Goal: Task Accomplishment & Management: Manage account settings

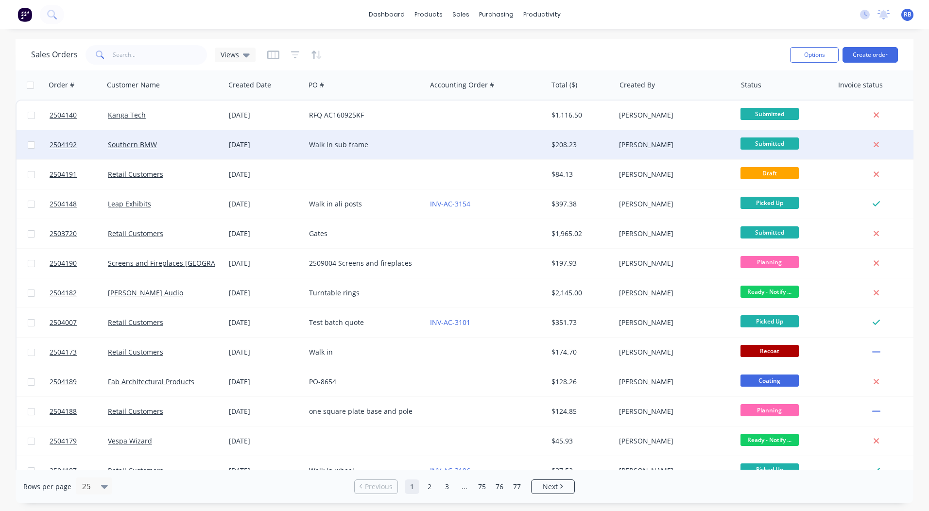
click at [348, 144] on div "Walk in sub frame" at bounding box center [363, 145] width 108 height 10
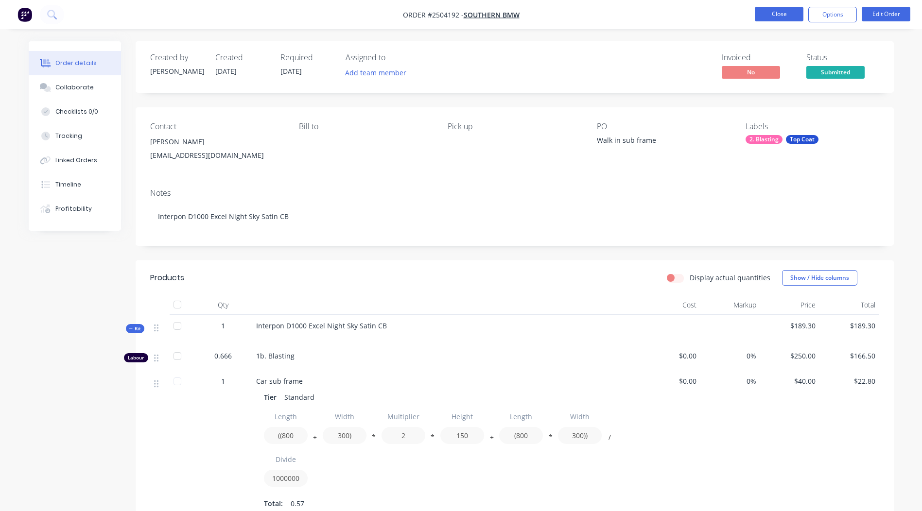
click at [783, 14] on button "Close" at bounding box center [779, 14] width 49 height 15
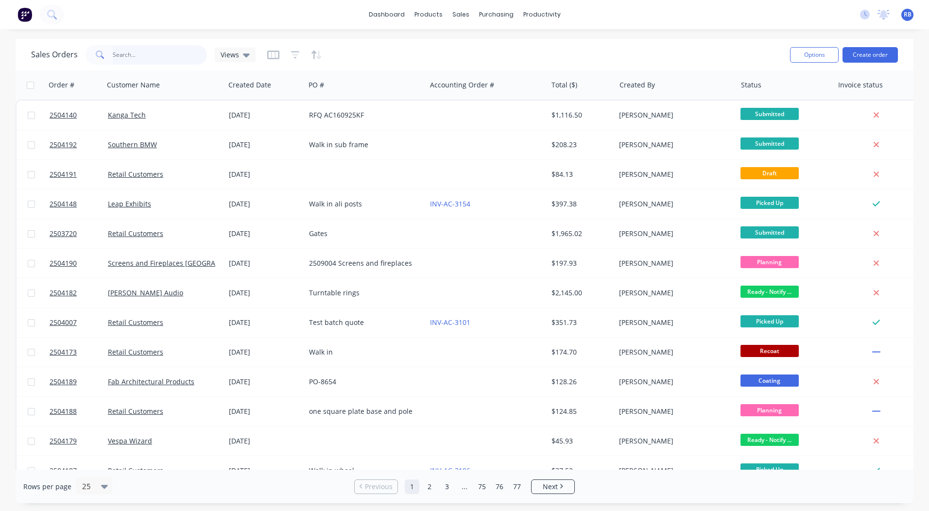
click at [124, 57] on input "text" at bounding box center [160, 54] width 95 height 19
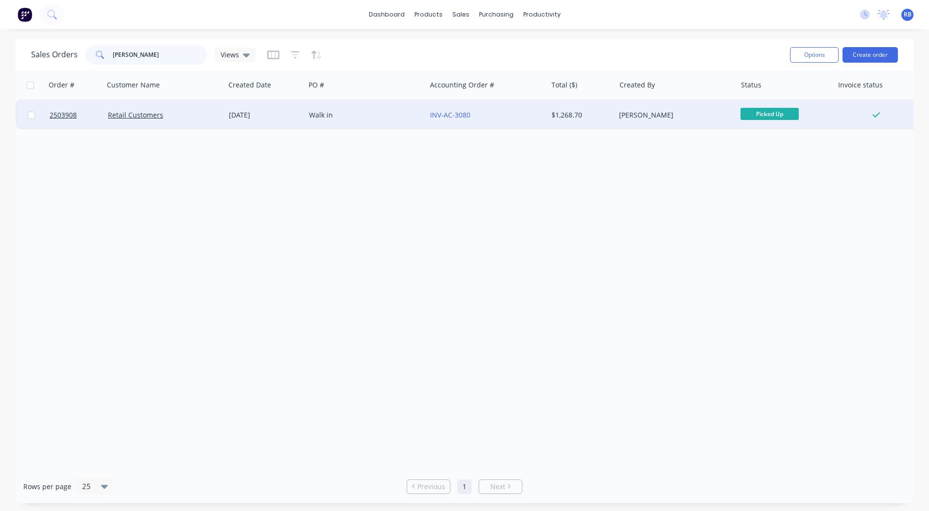
type input "[PERSON_NAME]"
click at [510, 109] on div "INV-AC-3080" at bounding box center [486, 115] width 121 height 29
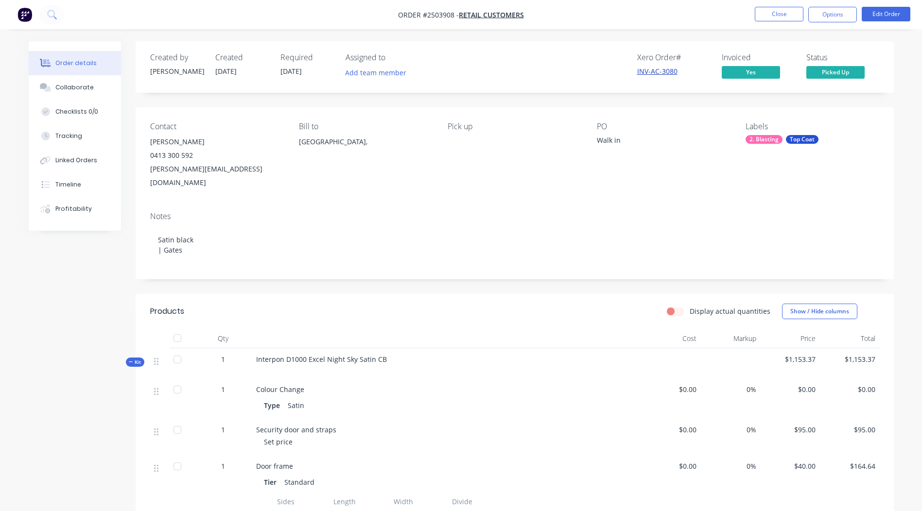
click at [665, 71] on link "INV-AC-3080" at bounding box center [657, 71] width 40 height 9
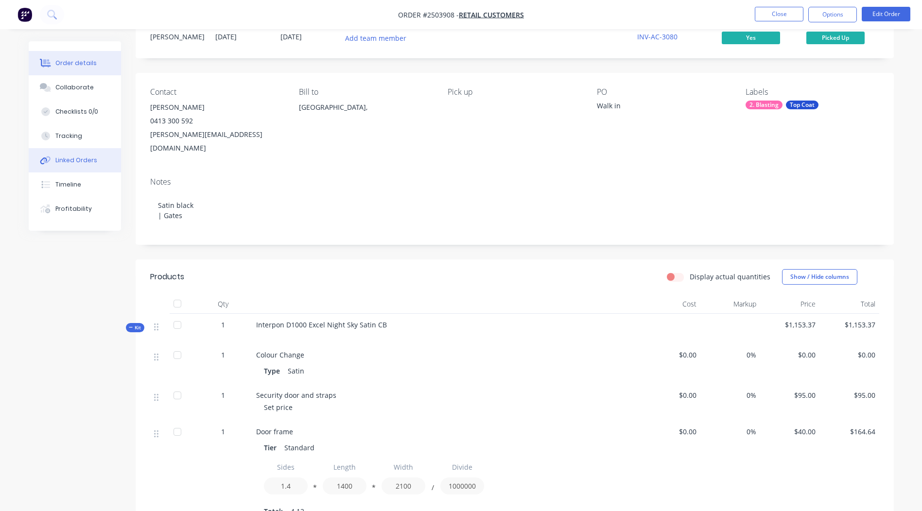
scroll to position [146, 0]
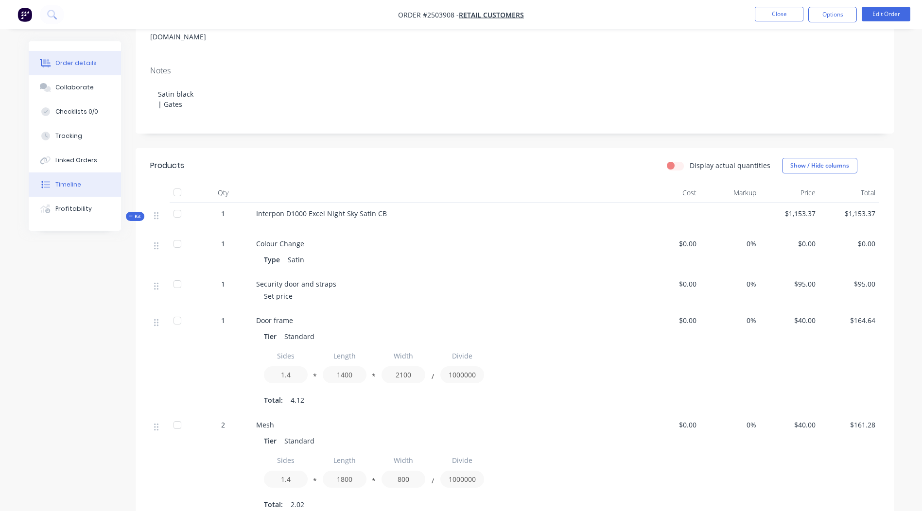
click at [58, 188] on div "Timeline" at bounding box center [68, 184] width 26 height 9
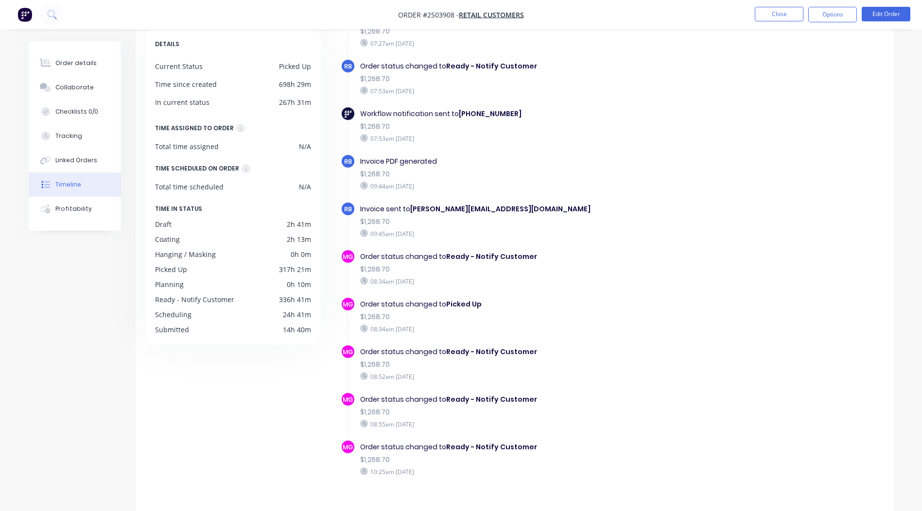
scroll to position [46, 0]
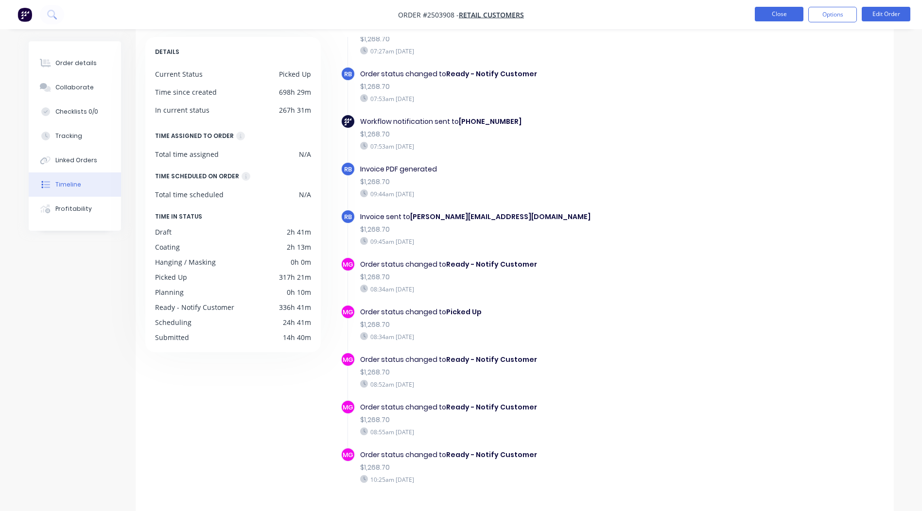
click at [780, 16] on button "Close" at bounding box center [779, 14] width 49 height 15
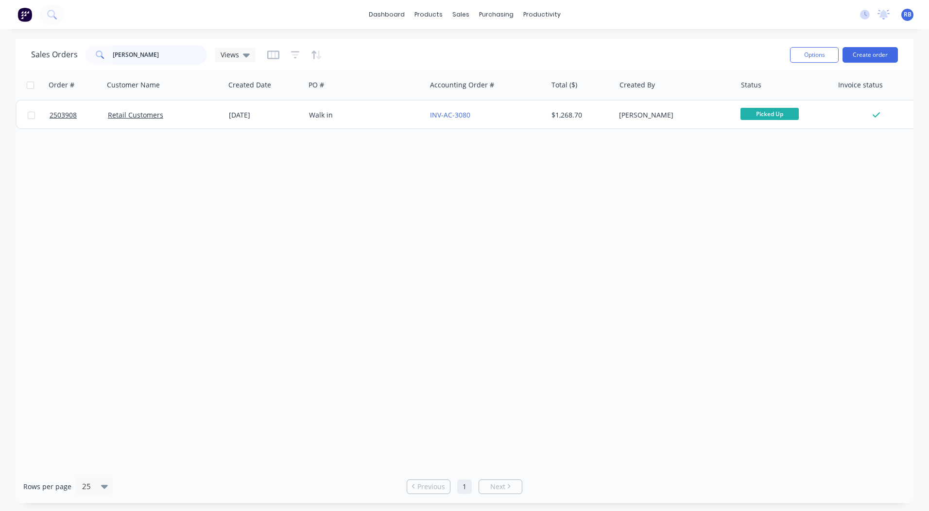
click at [0, 58] on html "dashboard products sales purchasing productivity dashboard products Product Cat…" at bounding box center [464, 255] width 929 height 511
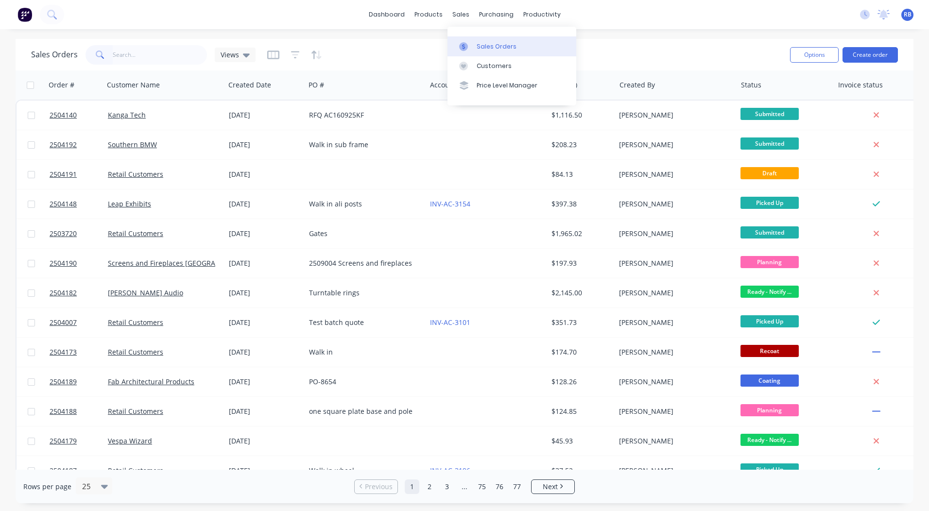
click at [474, 42] on link "Sales Orders" at bounding box center [512, 45] width 129 height 19
click at [136, 64] on input "text" at bounding box center [160, 54] width 95 height 19
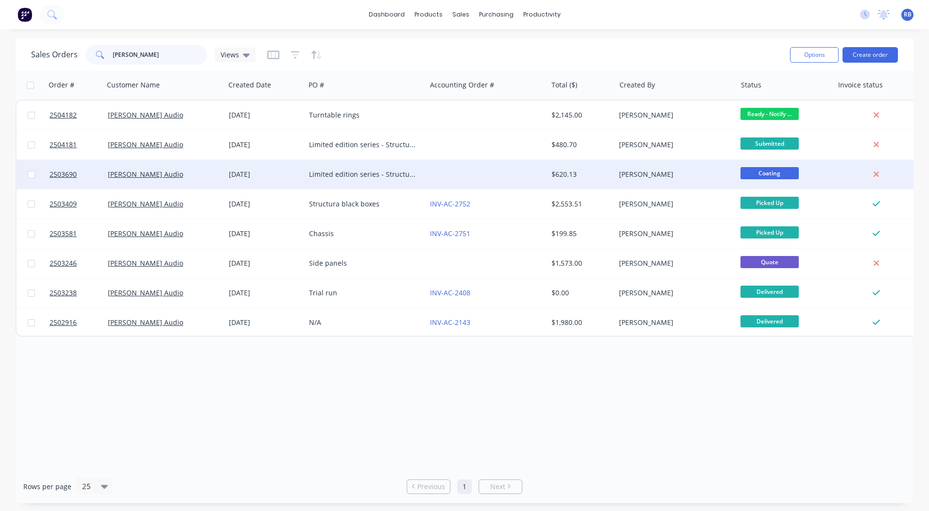
type input "[PERSON_NAME]"
click at [607, 173] on div "$620.13" at bounding box center [580, 175] width 57 height 10
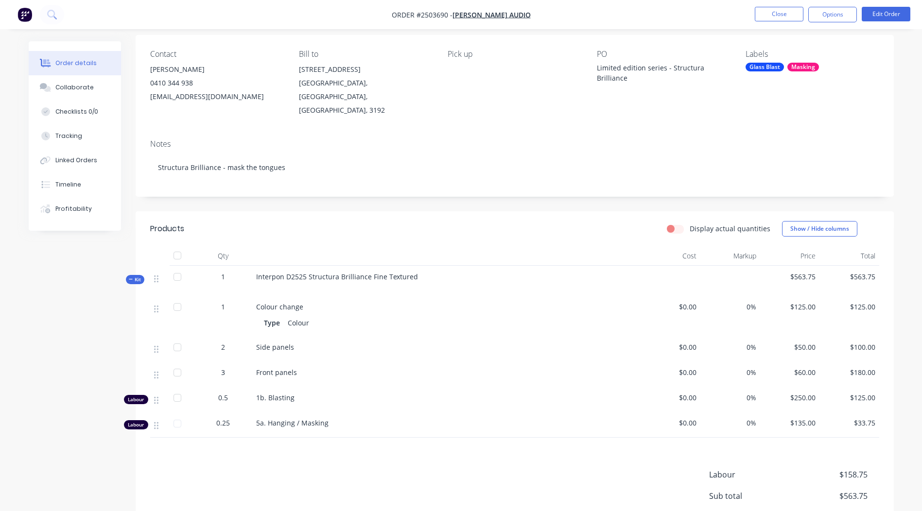
scroll to position [49, 0]
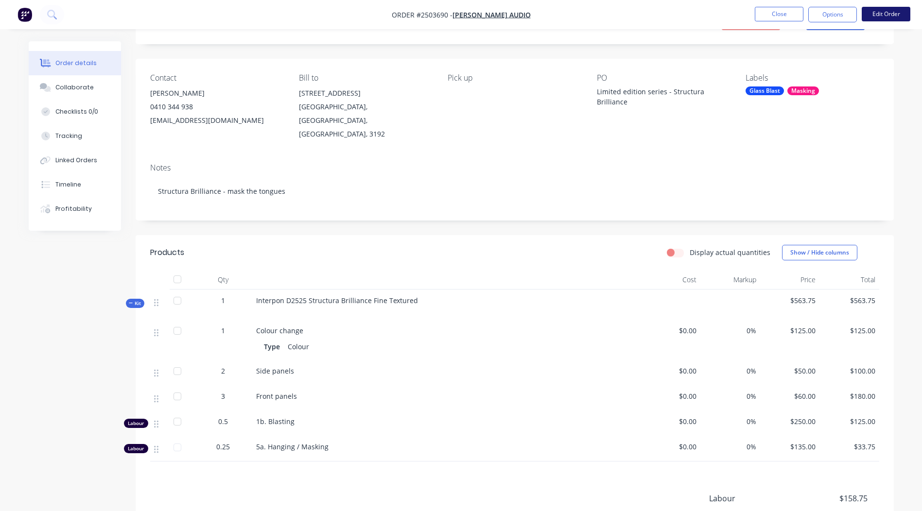
click at [878, 14] on button "Edit Order" at bounding box center [886, 14] width 49 height 15
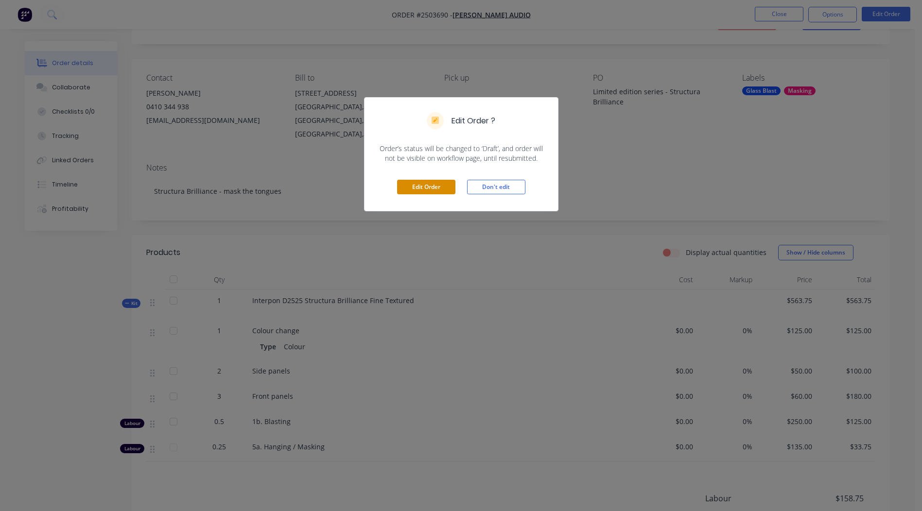
click at [418, 186] on button "Edit Order" at bounding box center [426, 187] width 58 height 15
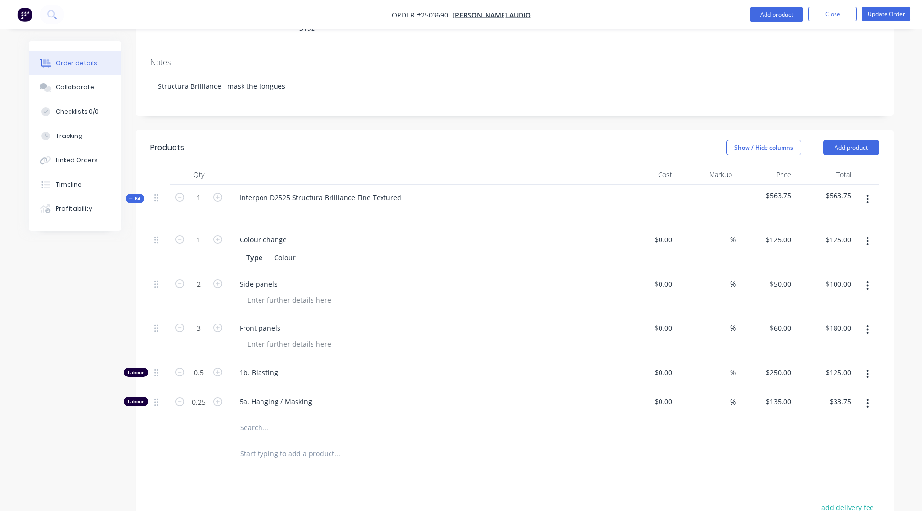
scroll to position [292, 0]
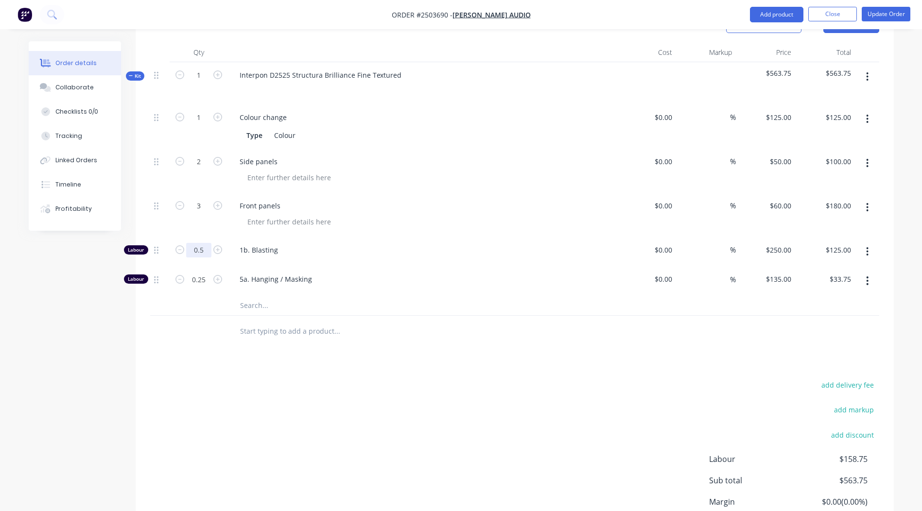
click at [198, 243] on input "0.5" at bounding box center [198, 250] width 25 height 15
type input "0.167"
type input "$41.75"
click at [333, 344] on div "Products Show / Hide columns Add product Qty Cost Markup Price Total Kit 1 Inte…" at bounding box center [515, 294] width 758 height 573
click at [177, 201] on icon "button" at bounding box center [179, 205] width 9 height 9
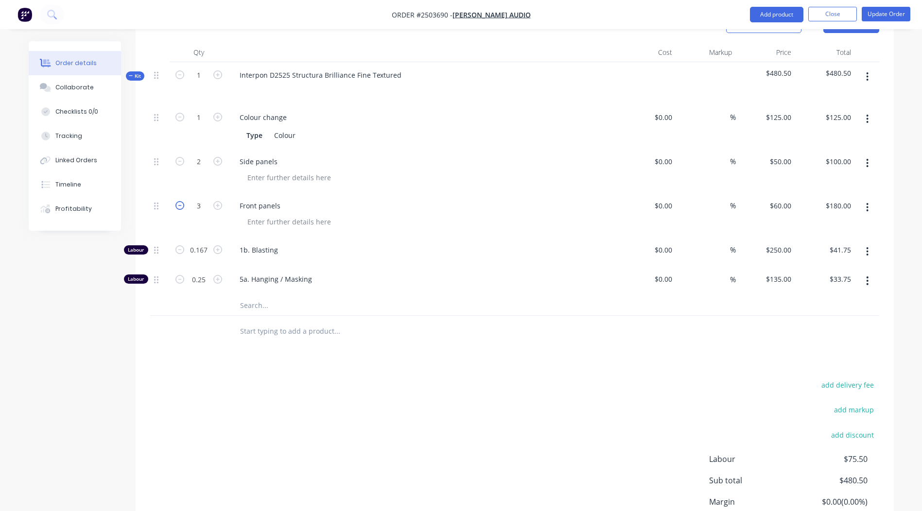
type input "2"
type input "$120.00"
click at [866, 158] on icon "button" at bounding box center [867, 163] width 2 height 11
click at [845, 221] on div "Delete" at bounding box center [833, 228] width 75 height 14
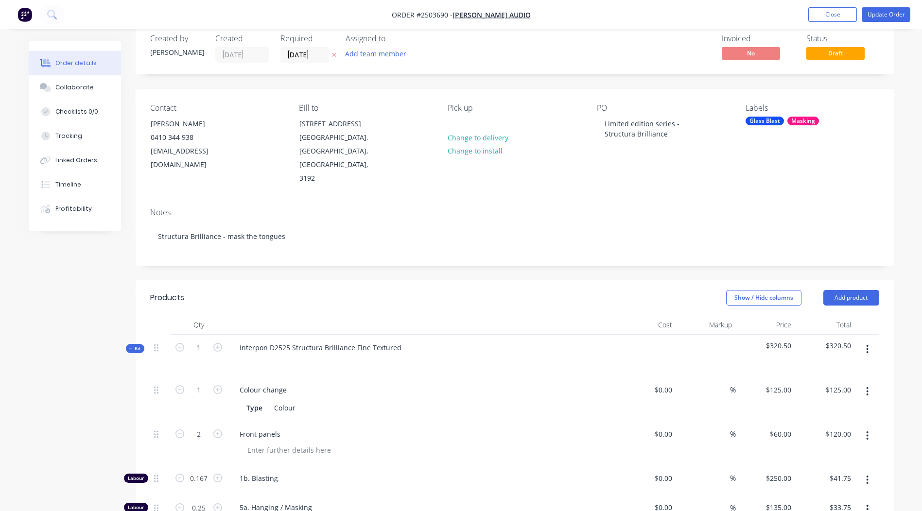
scroll to position [0, 0]
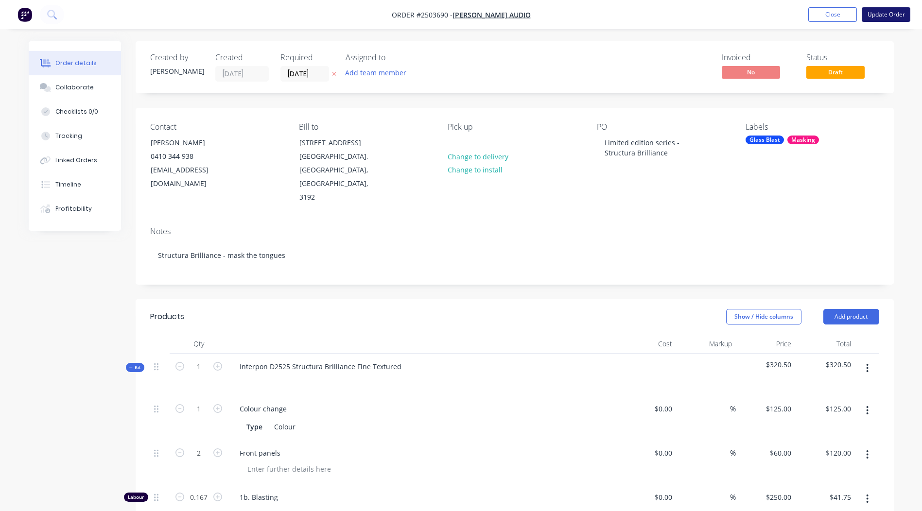
click at [871, 12] on button "Update Order" at bounding box center [886, 14] width 49 height 15
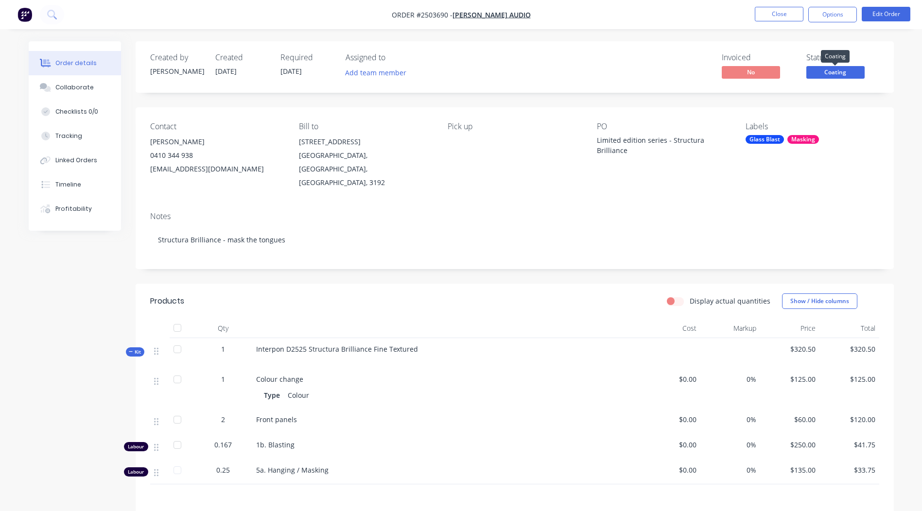
click at [835, 70] on span "Coating" at bounding box center [835, 72] width 58 height 12
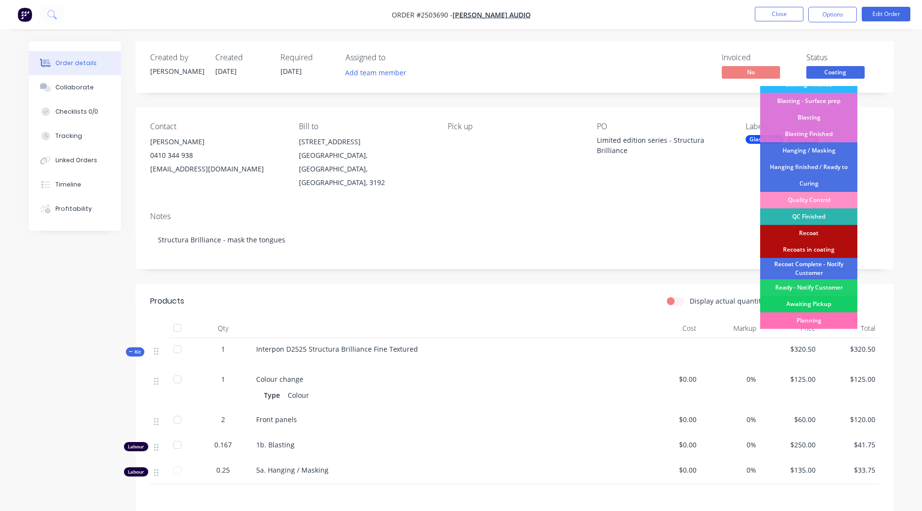
scroll to position [241, 0]
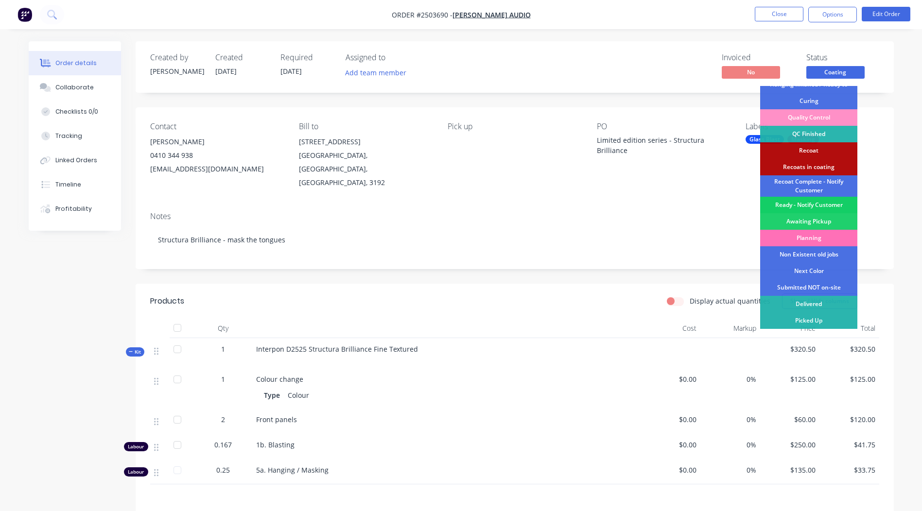
click at [813, 203] on div "Ready - Notify Customer" at bounding box center [808, 205] width 97 height 17
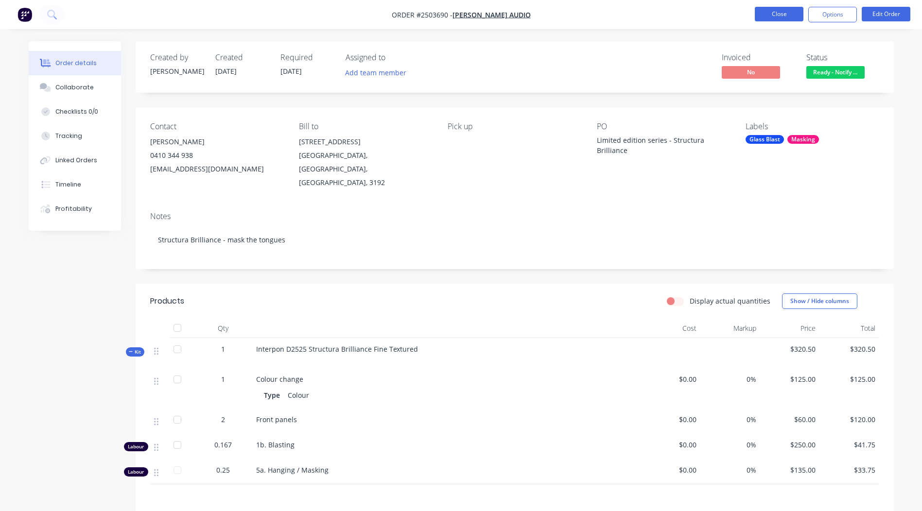
click at [790, 12] on button "Close" at bounding box center [779, 14] width 49 height 15
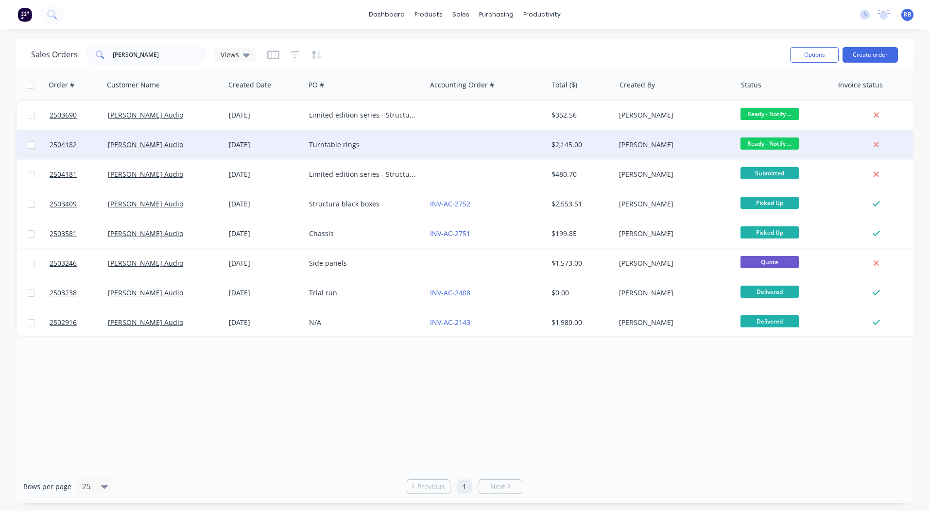
click at [580, 145] on div "$2,145.00" at bounding box center [580, 145] width 57 height 10
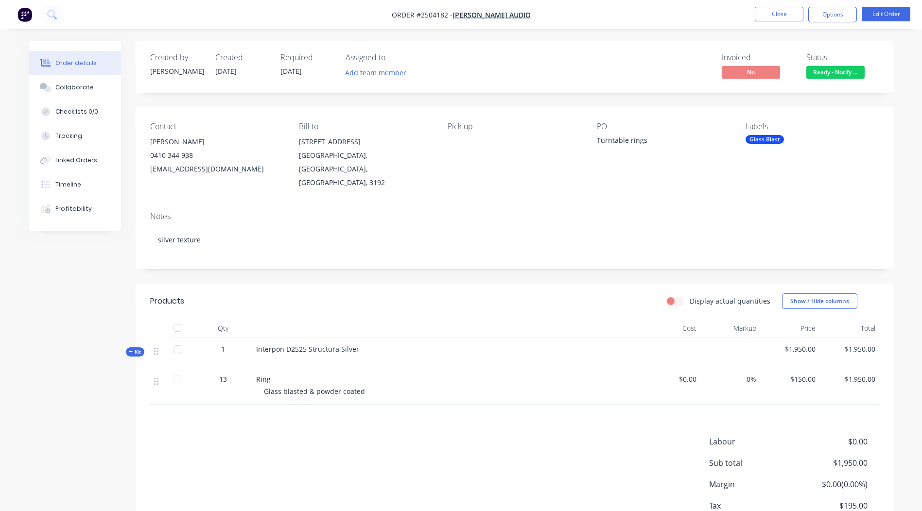
click at [774, 2] on nav "Order #2504182 - [PERSON_NAME] Audio Close Options Edit Order" at bounding box center [461, 14] width 922 height 29
click at [770, 6] on nav "Order #2504182 - [PERSON_NAME] Audio Close Options Edit Order" at bounding box center [461, 14] width 922 height 29
click at [766, 11] on button "Close" at bounding box center [779, 14] width 49 height 15
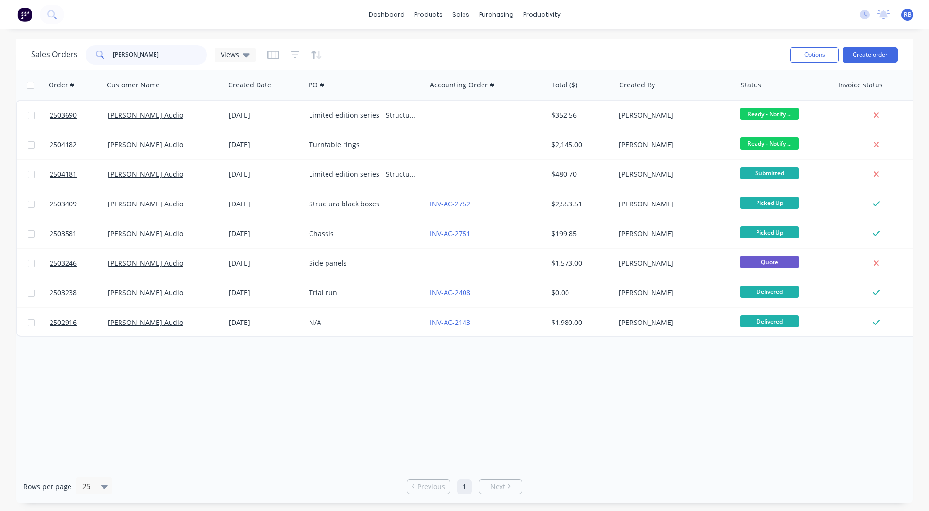
drag, startPoint x: 167, startPoint y: 48, endPoint x: 0, endPoint y: 65, distance: 167.7
click at [0, 64] on html "dashboard products sales purchasing productivity dashboard products Product Cat…" at bounding box center [464, 255] width 929 height 511
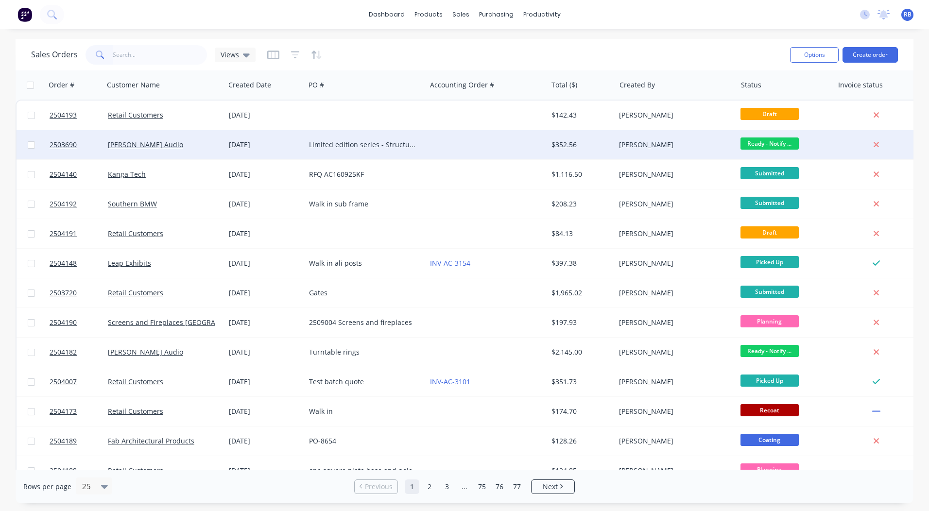
click at [411, 148] on div "Limited edition series - Structura Brilliance" at bounding box center [363, 145] width 108 height 10
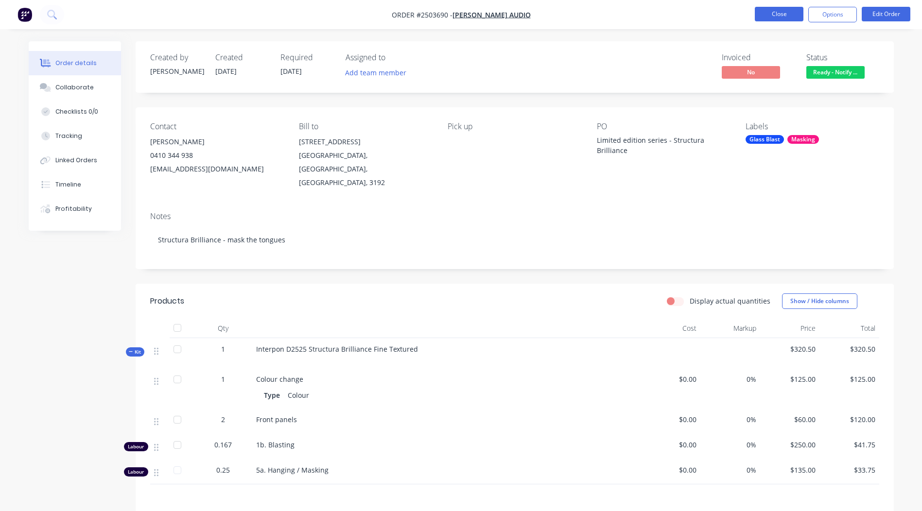
click at [775, 19] on button "Close" at bounding box center [779, 14] width 49 height 15
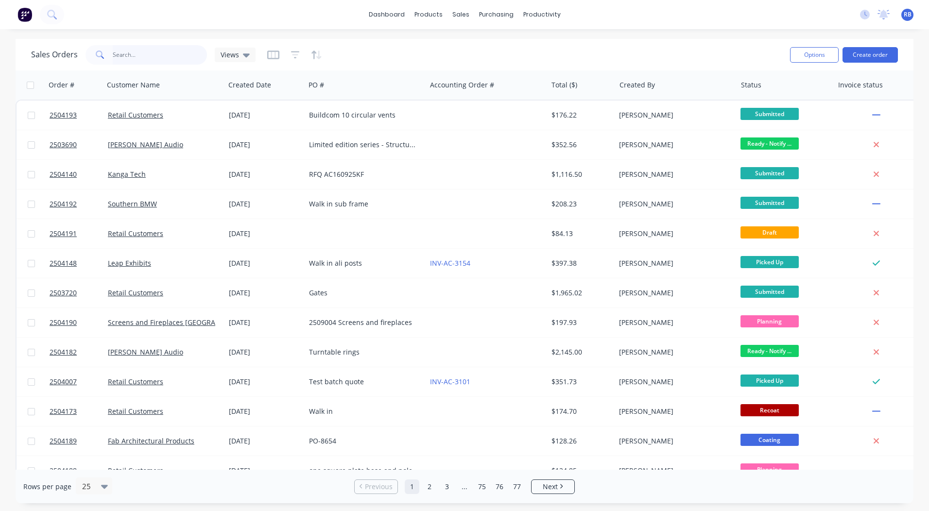
click at [166, 56] on input "text" at bounding box center [160, 54] width 95 height 19
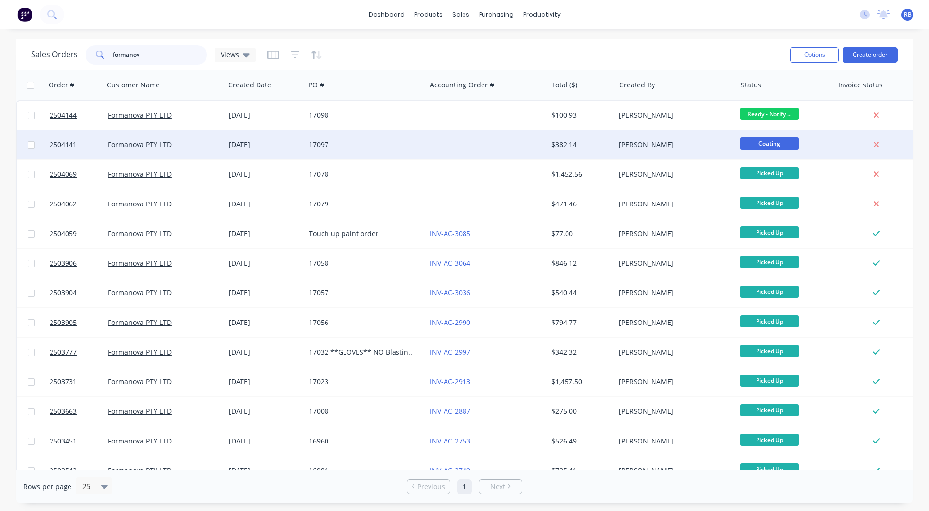
type input "formanov"
click at [452, 140] on div at bounding box center [486, 144] width 121 height 29
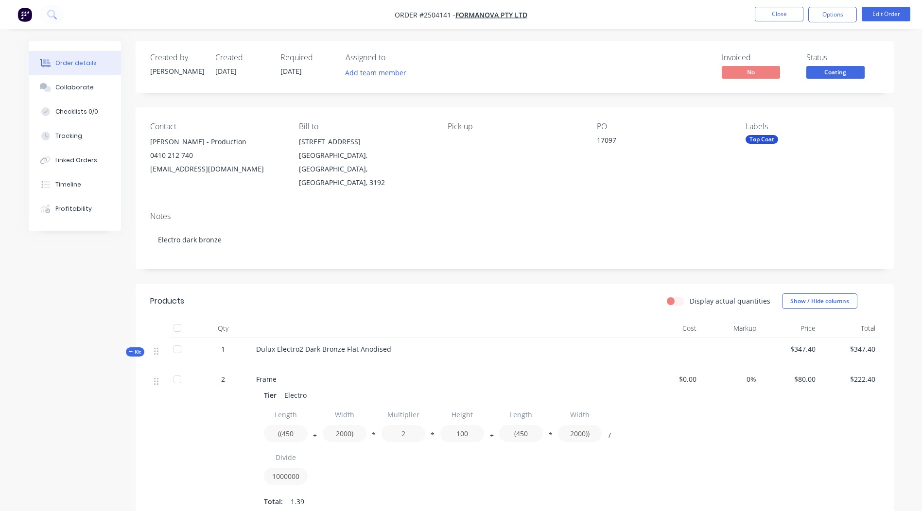
click at [839, 76] on span "Coating" at bounding box center [835, 72] width 58 height 12
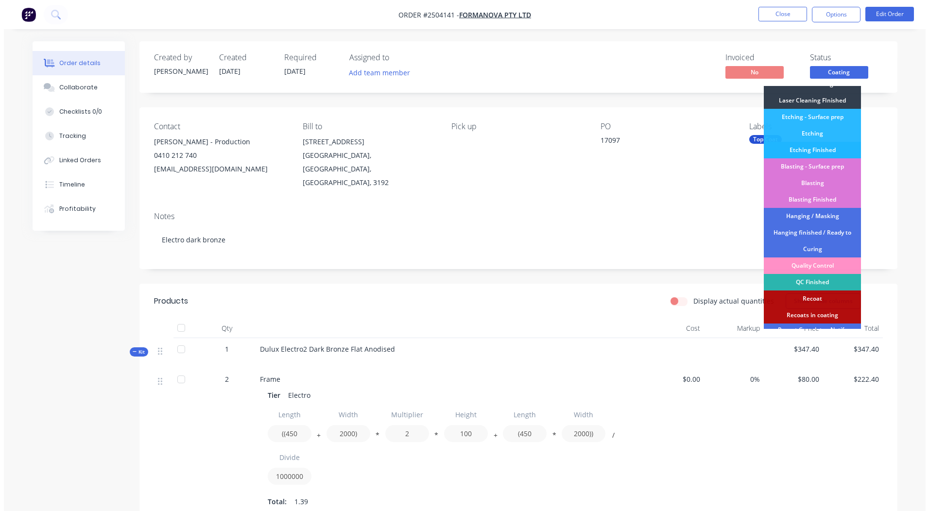
scroll to position [241, 0]
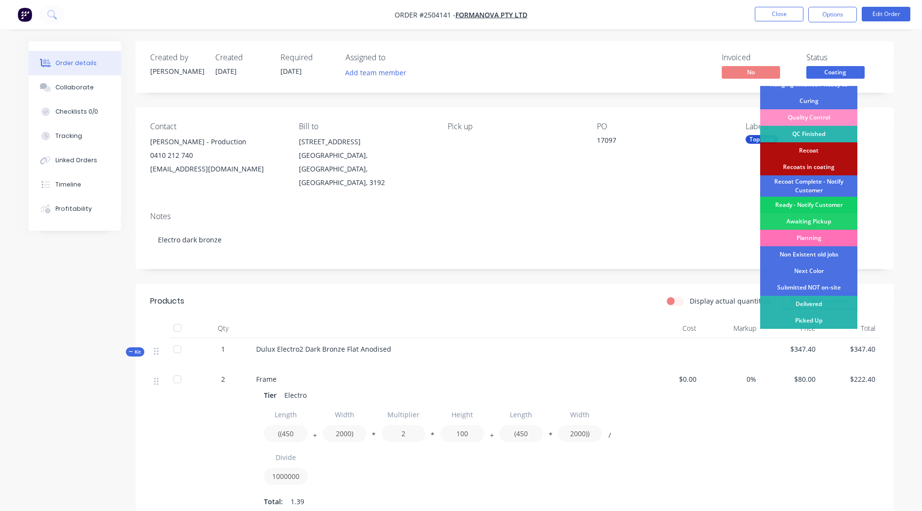
click at [810, 203] on div "Ready - Notify Customer" at bounding box center [808, 205] width 97 height 17
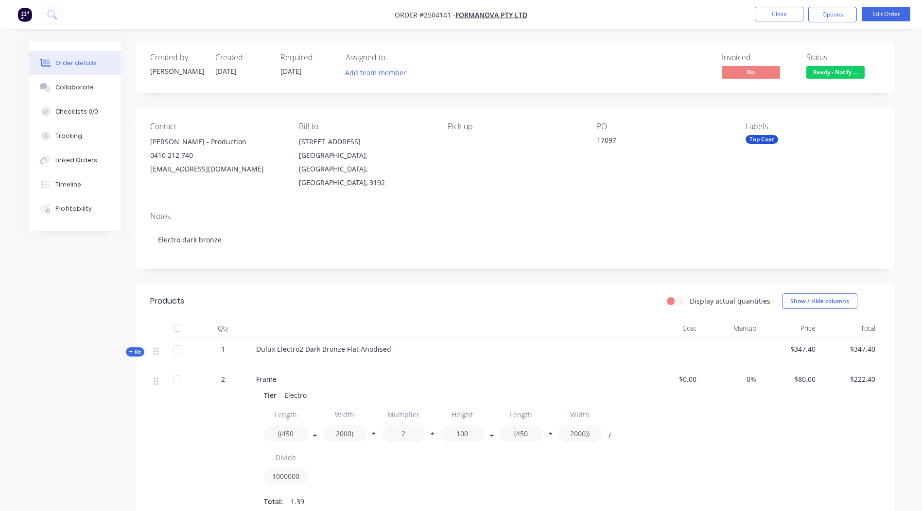
click at [772, 6] on nav "Order #2504141 - Formanova PTY LTD Close Options Edit Order" at bounding box center [461, 14] width 922 height 29
click at [775, 16] on button "Close" at bounding box center [779, 14] width 49 height 15
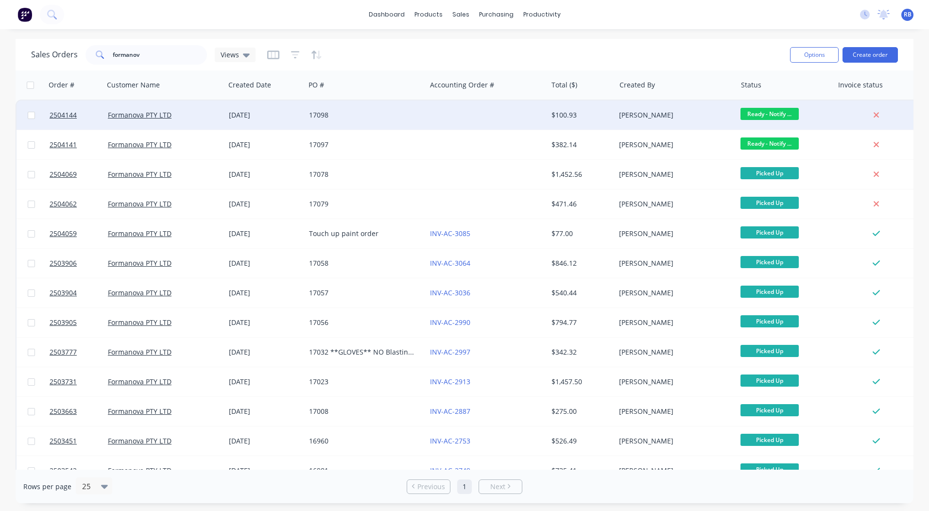
click at [764, 114] on span "Ready - Notify ..." at bounding box center [770, 114] width 58 height 12
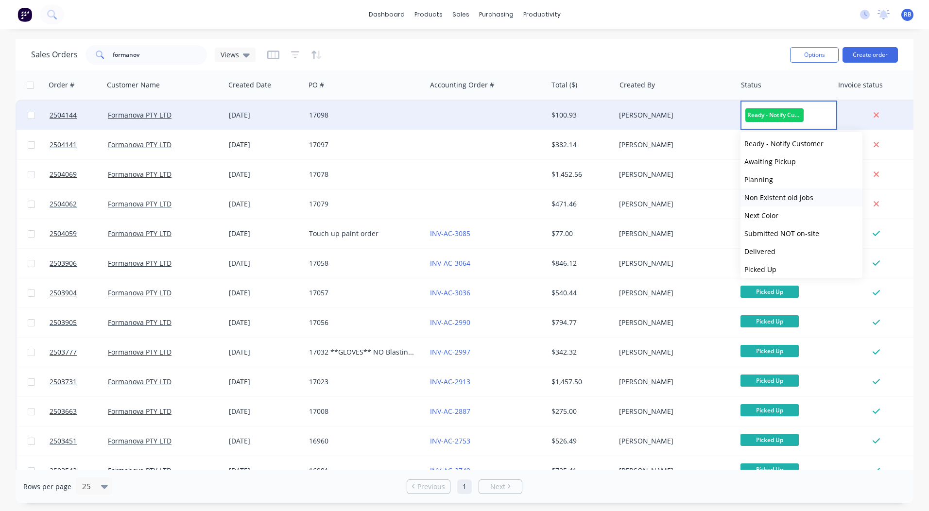
scroll to position [402, 0]
click at [775, 263] on span "Picked Up" at bounding box center [761, 265] width 32 height 9
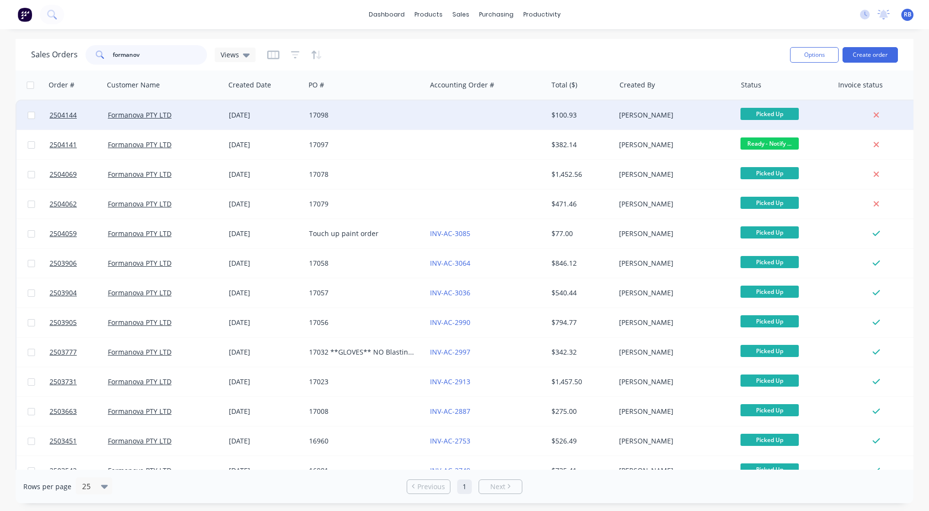
drag, startPoint x: 173, startPoint y: 48, endPoint x: 0, endPoint y: 47, distance: 173.1
click at [0, 49] on html "dashboard products sales purchasing productivity dashboard products Product Cat…" at bounding box center [464, 255] width 929 height 511
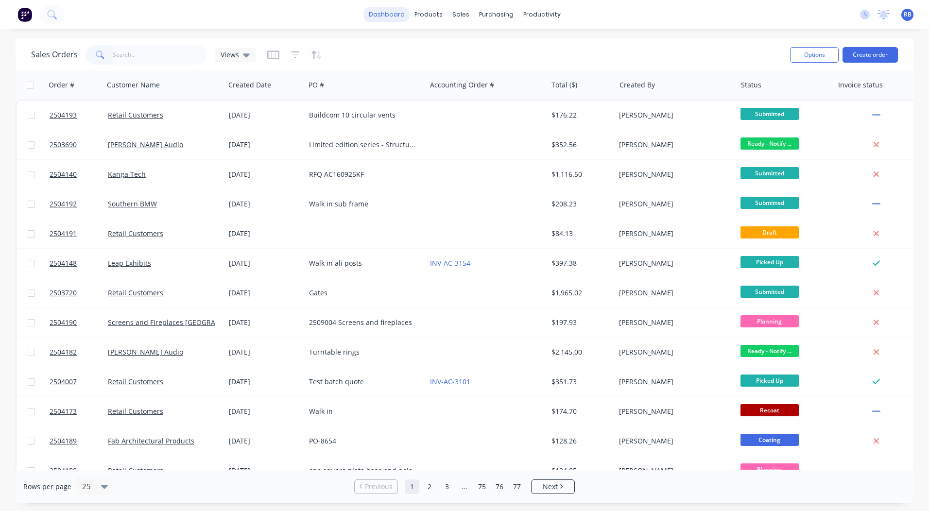
click at [390, 7] on link "dashboard" at bounding box center [387, 14] width 46 height 15
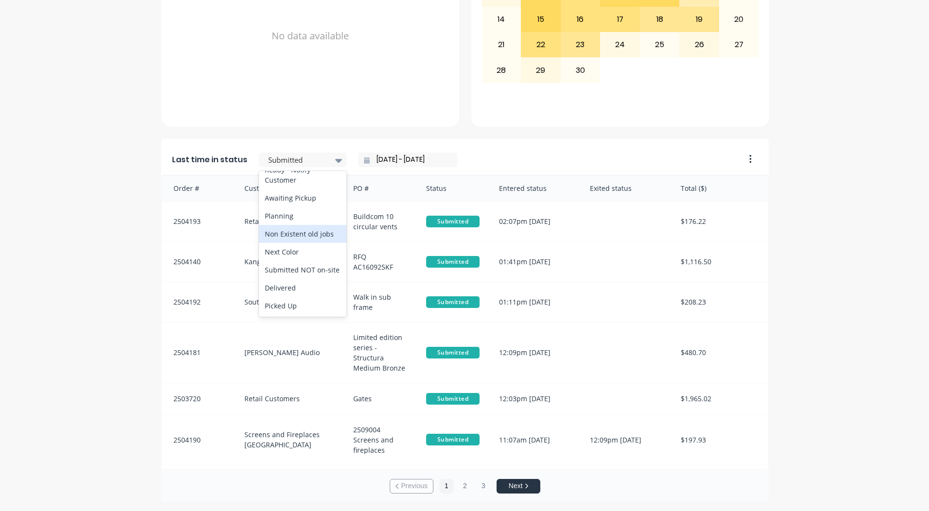
scroll to position [503, 0]
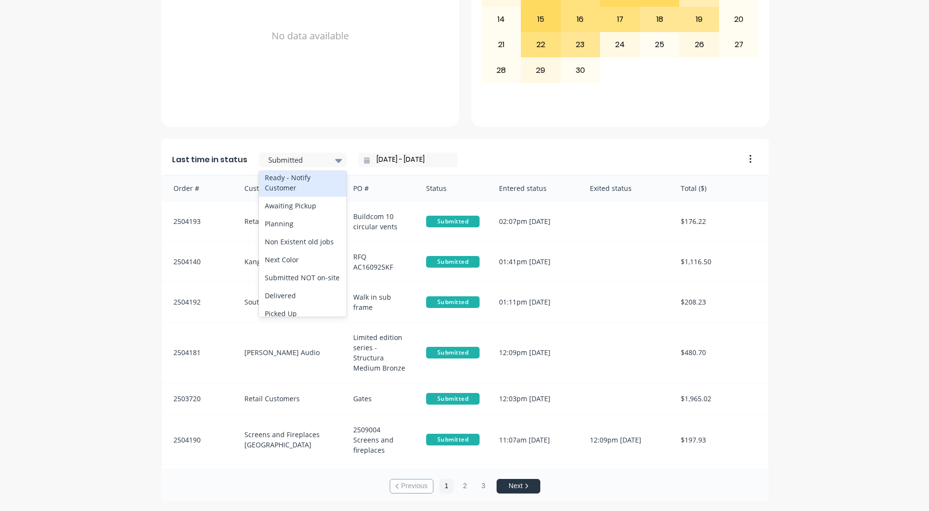
click at [295, 197] on div "Ready - Notify Customer" at bounding box center [303, 183] width 88 height 28
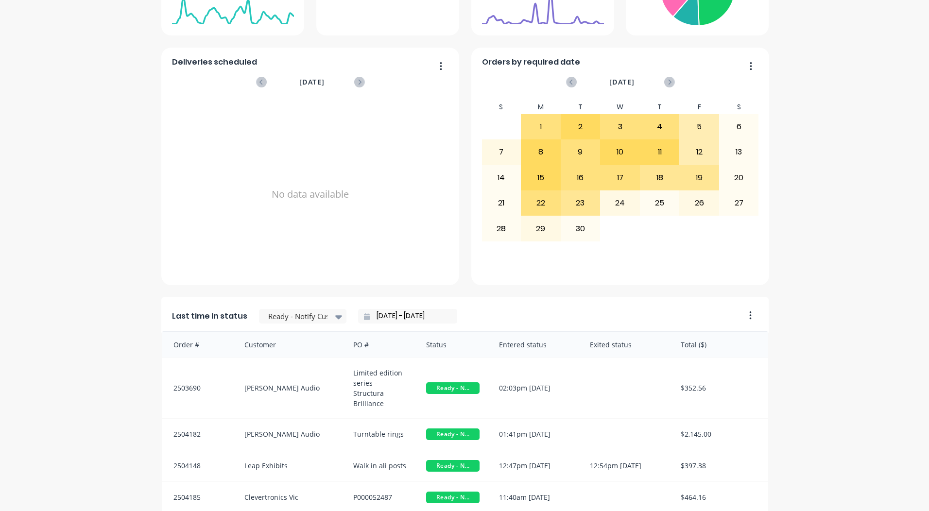
scroll to position [420, 0]
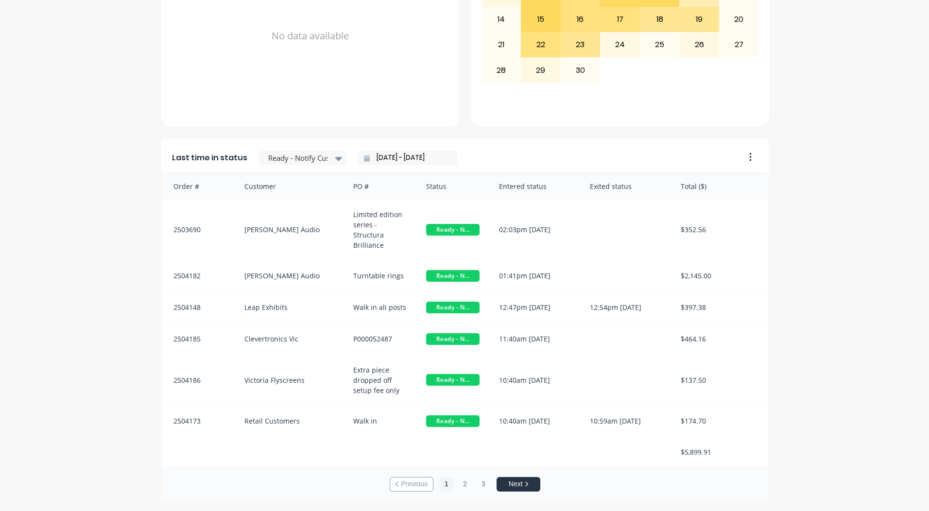
click at [281, 168] on div "Last time in status Ready - Notify Customer [DATE] - [DATE]" at bounding box center [450, 155] width 578 height 36
click at [279, 158] on div at bounding box center [297, 158] width 61 height 12
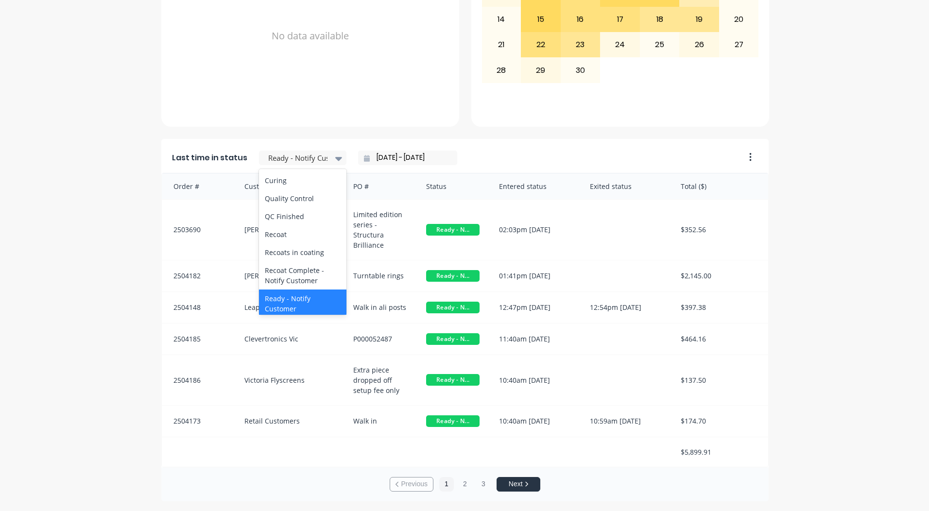
scroll to position [357, 0]
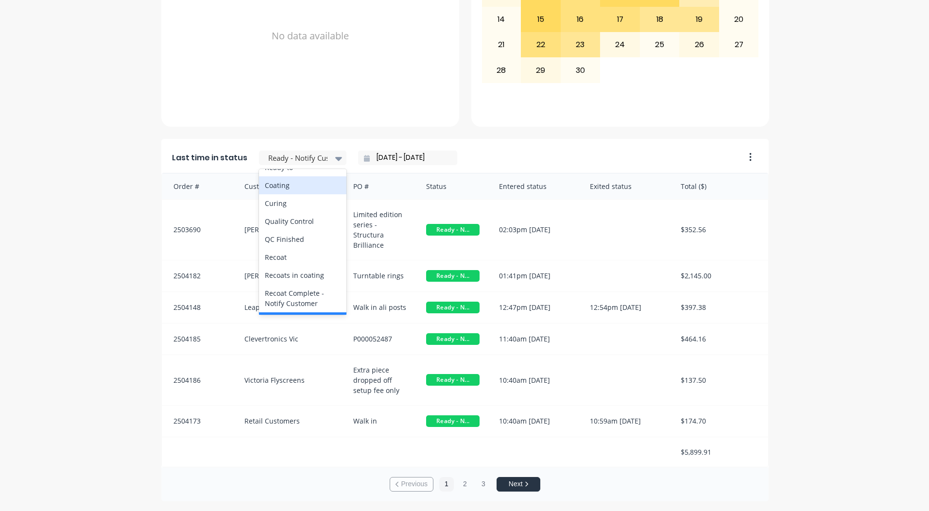
click at [285, 194] on div "Coating" at bounding box center [303, 185] width 88 height 18
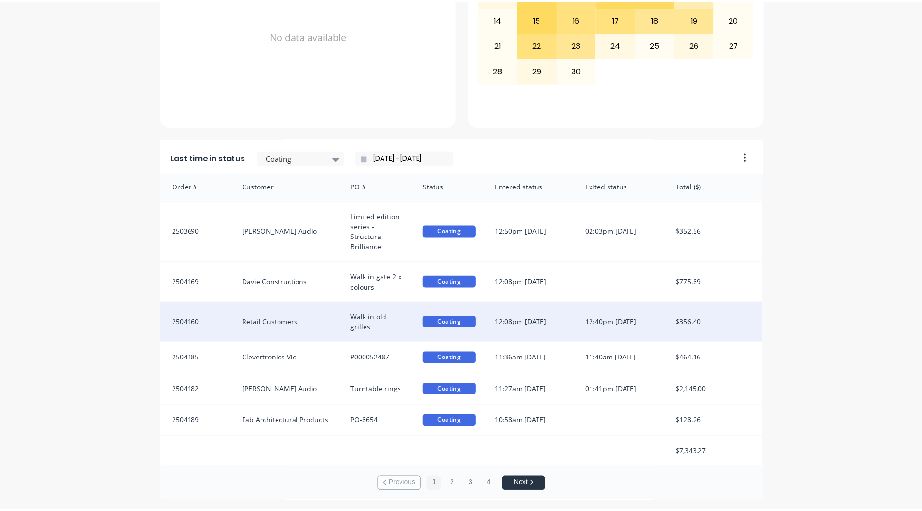
scroll to position [30, 0]
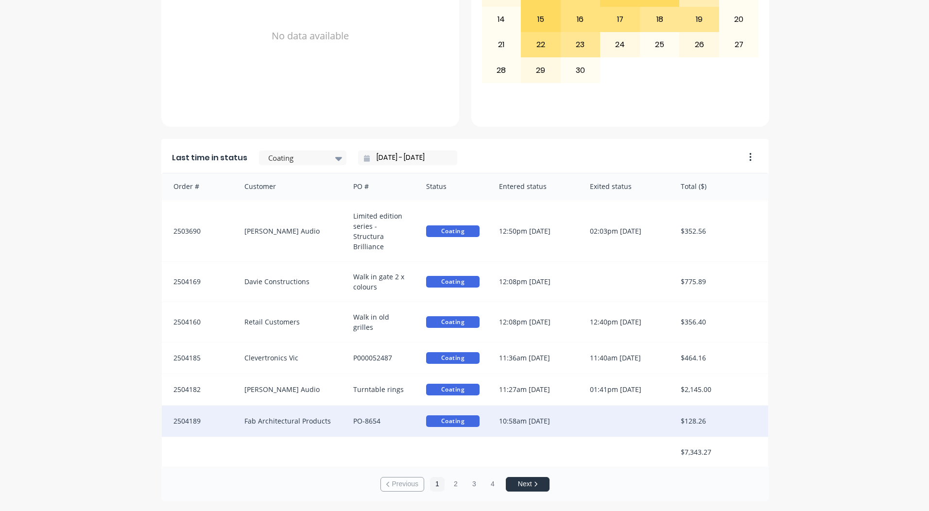
click at [567, 421] on div "10:58am [DATE]" at bounding box center [535, 421] width 91 height 31
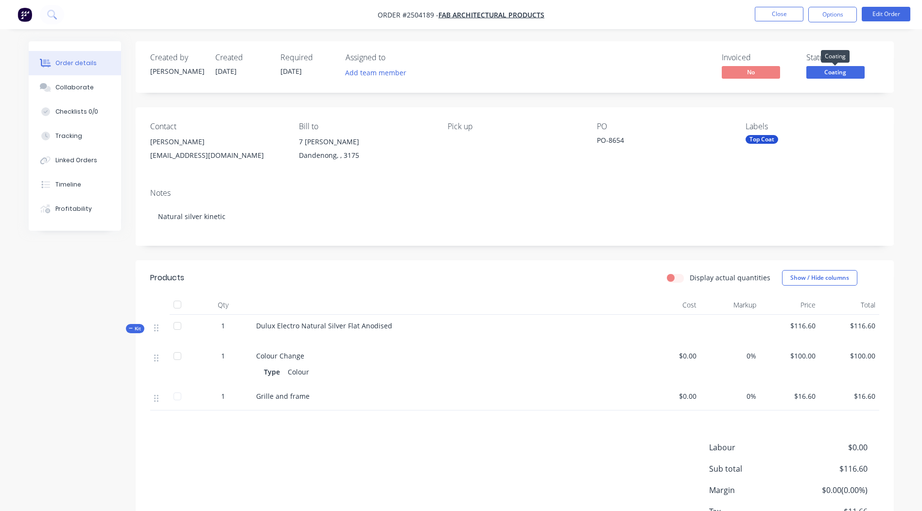
click at [829, 75] on span "Coating" at bounding box center [835, 72] width 58 height 12
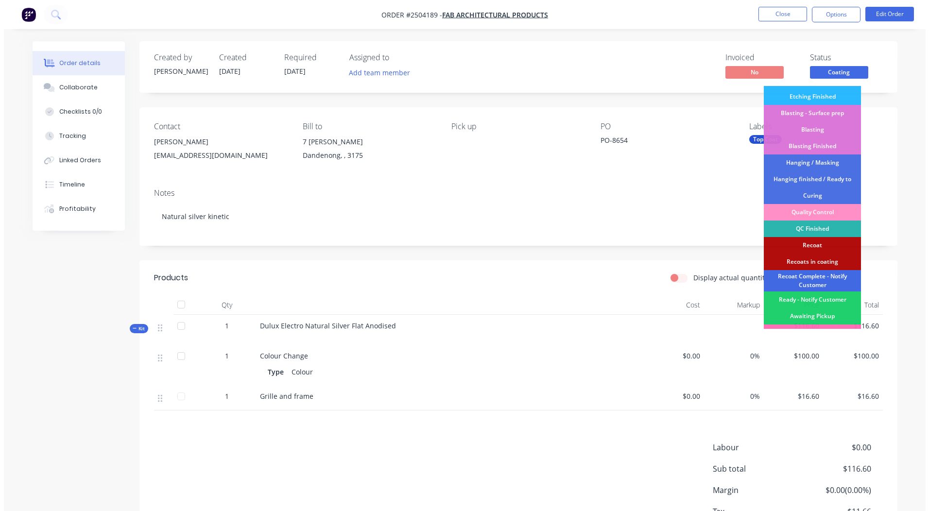
scroll to position [241, 0]
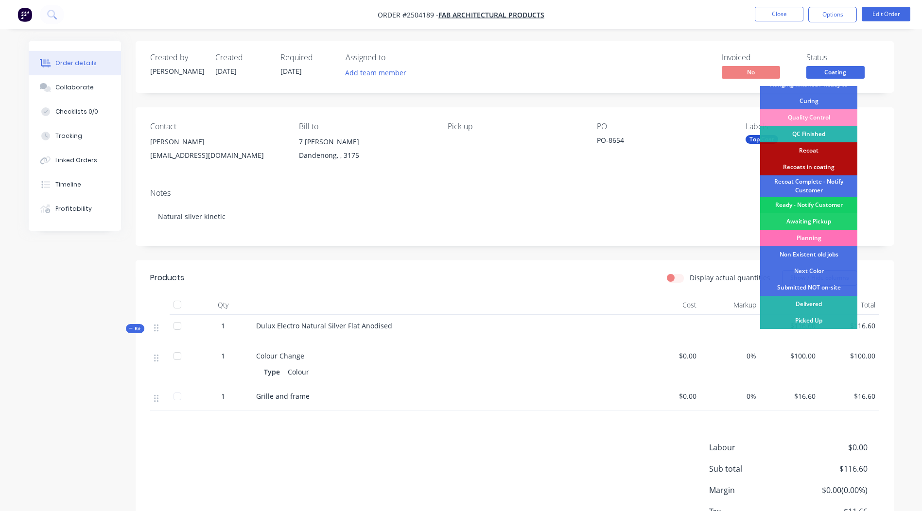
click at [809, 209] on div "Ready - Notify Customer" at bounding box center [808, 205] width 97 height 17
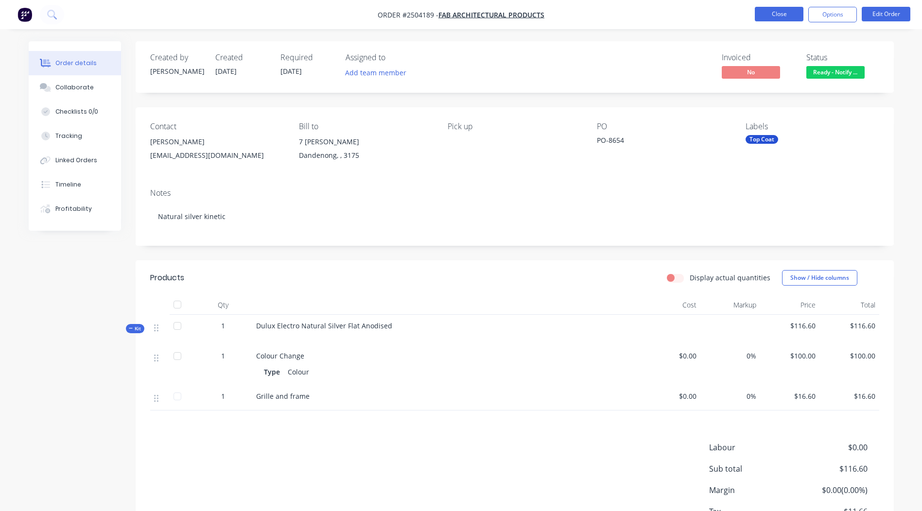
click at [784, 14] on button "Close" at bounding box center [779, 14] width 49 height 15
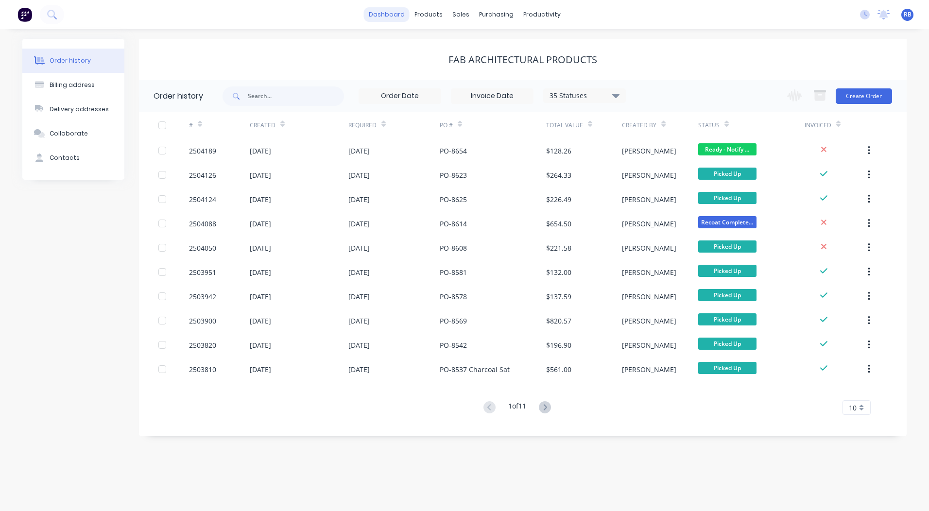
click at [394, 18] on link "dashboard" at bounding box center [387, 14] width 46 height 15
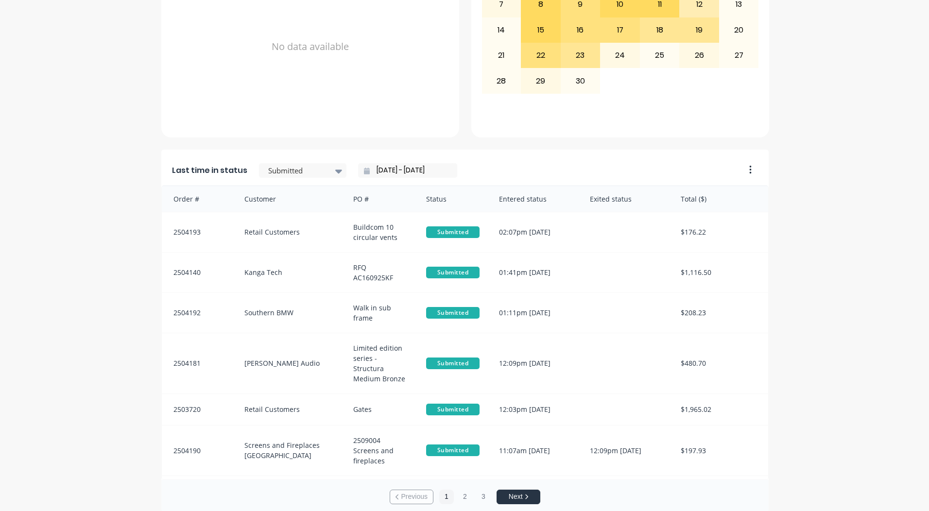
scroll to position [420, 0]
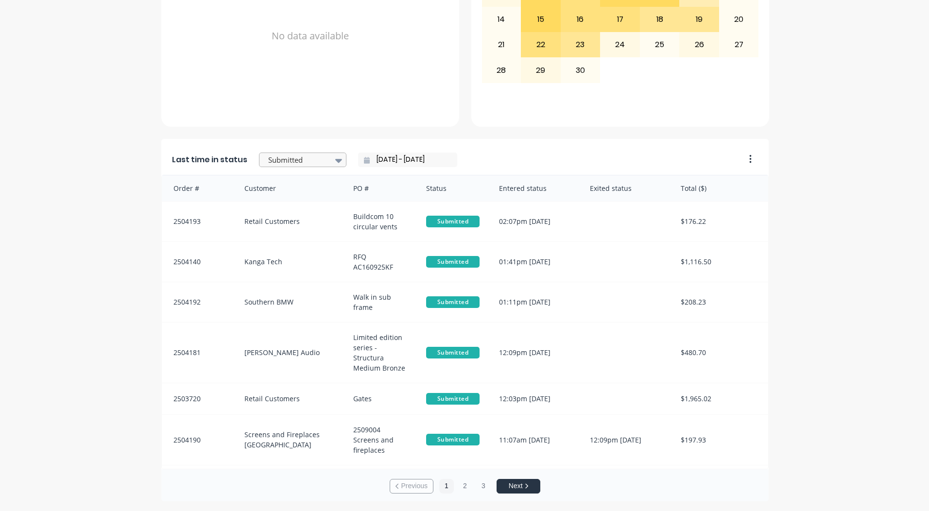
click at [287, 166] on div at bounding box center [297, 160] width 61 height 12
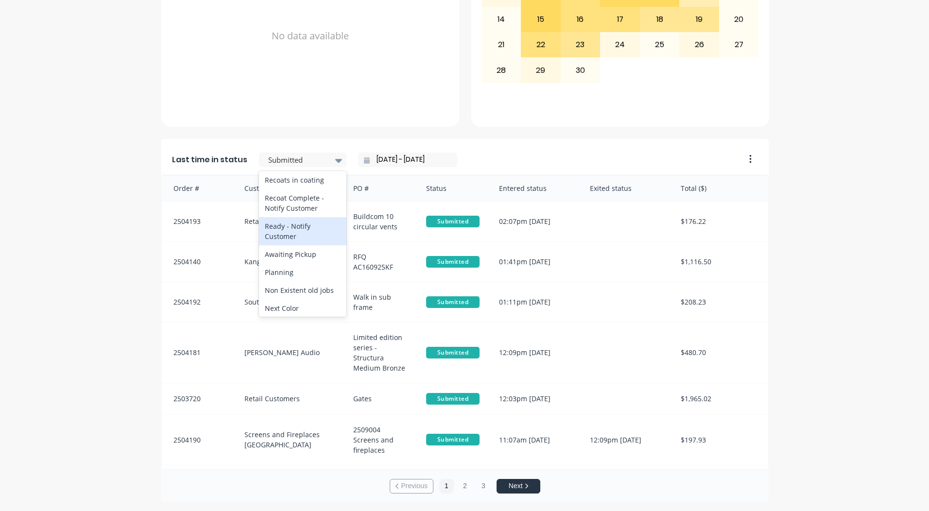
click at [297, 245] on div "Ready - Notify Customer" at bounding box center [303, 231] width 88 height 28
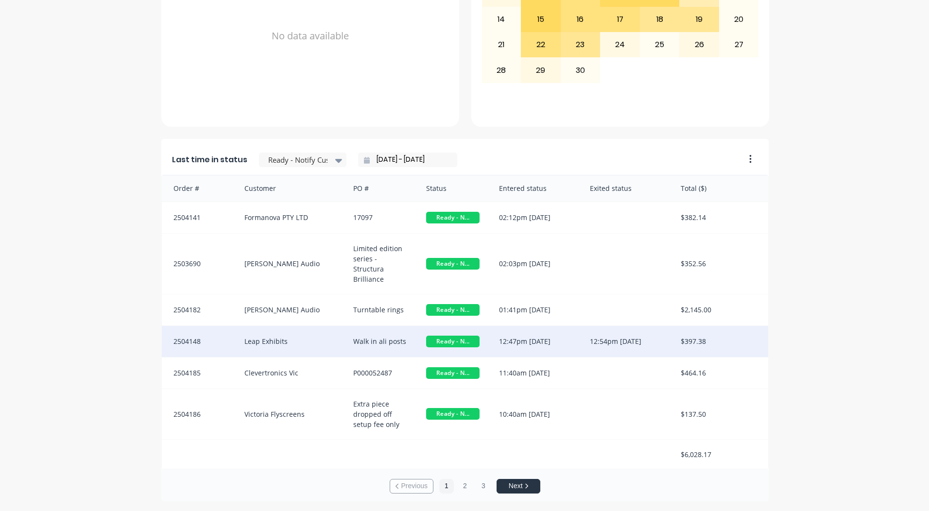
scroll to position [32, 0]
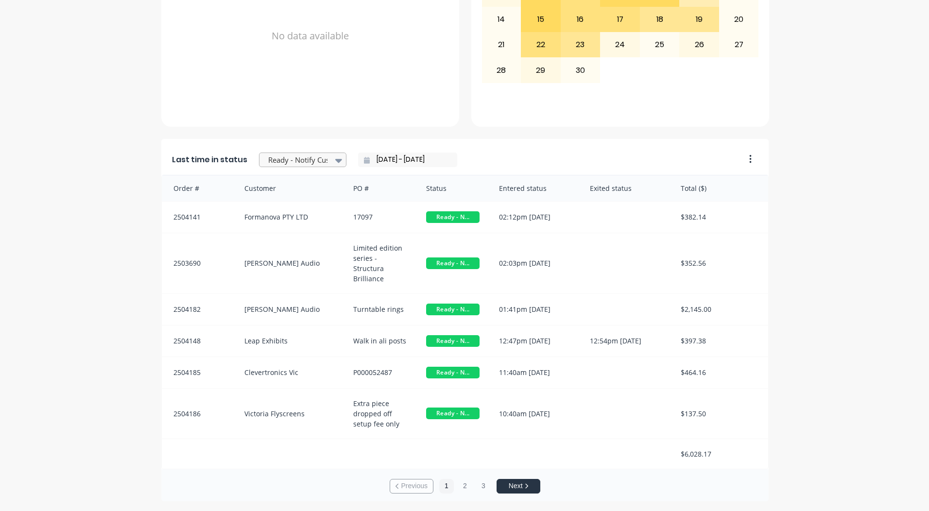
click at [294, 159] on div at bounding box center [297, 160] width 61 height 12
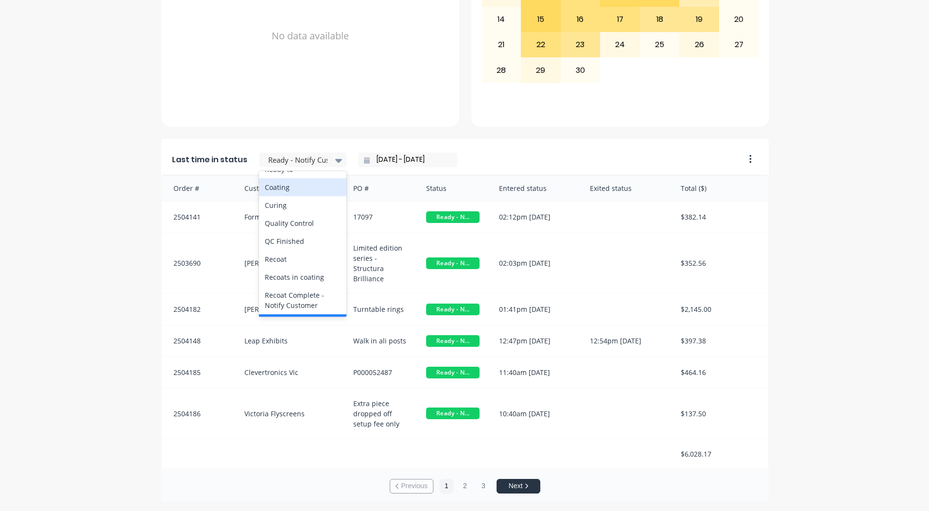
click at [264, 196] on div "Coating" at bounding box center [303, 187] width 88 height 18
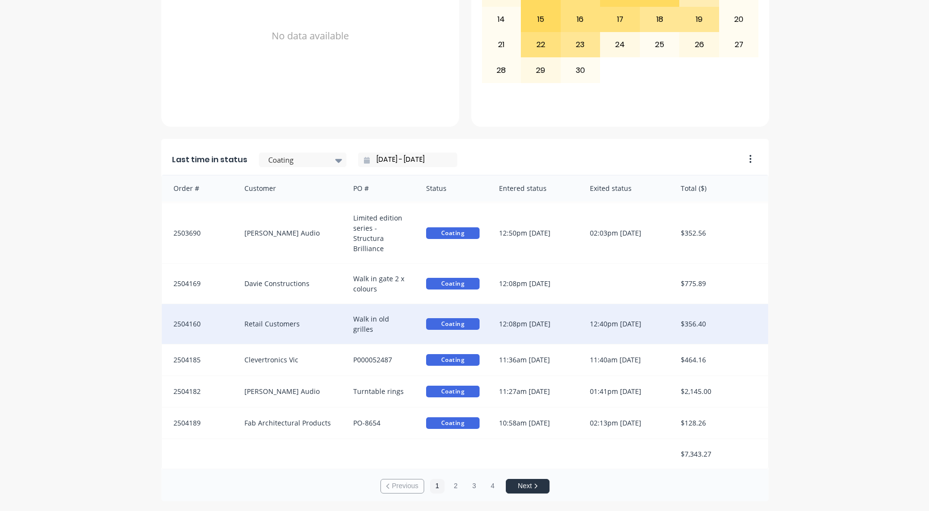
scroll to position [2, 0]
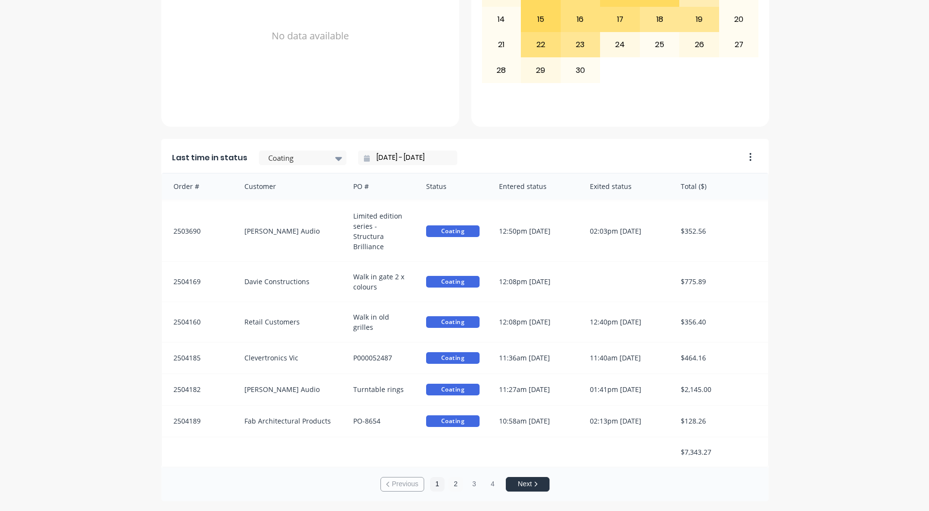
click at [450, 484] on button "2" at bounding box center [456, 484] width 15 height 15
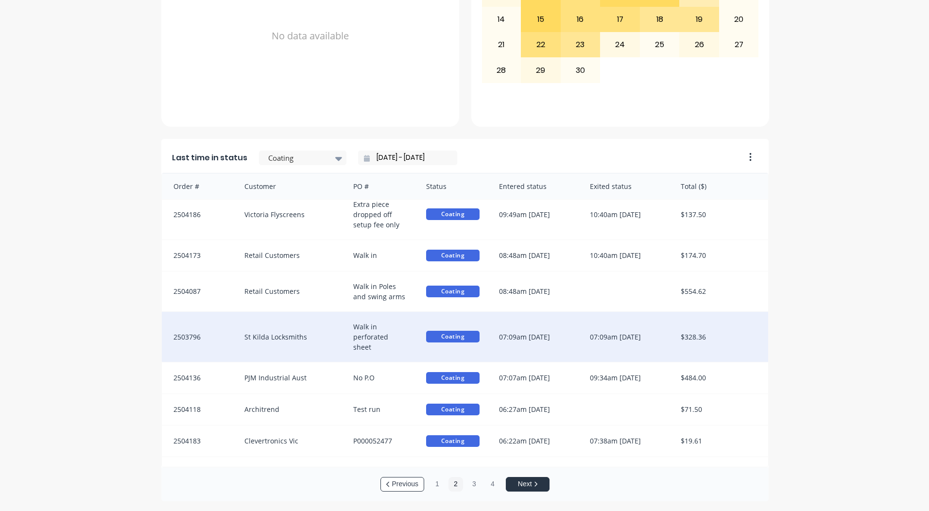
scroll to position [20, 0]
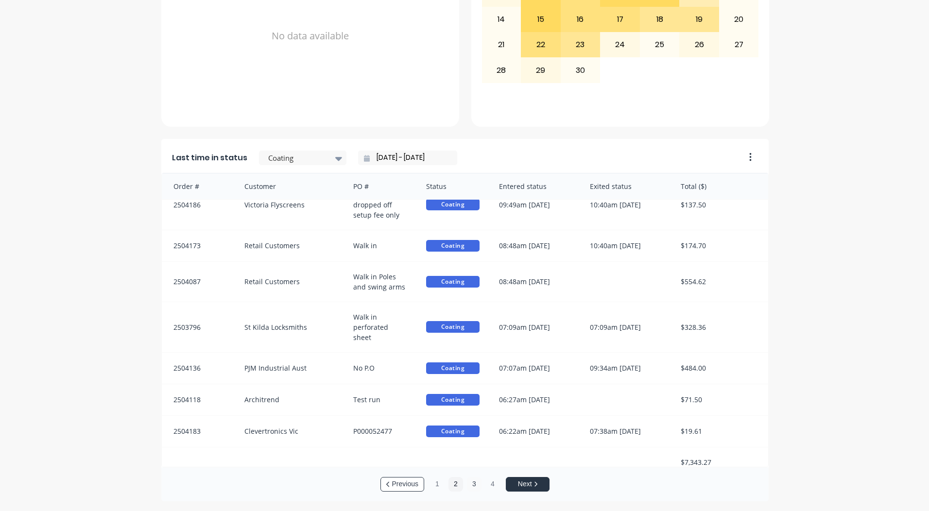
click at [468, 482] on button "3" at bounding box center [474, 484] width 15 height 15
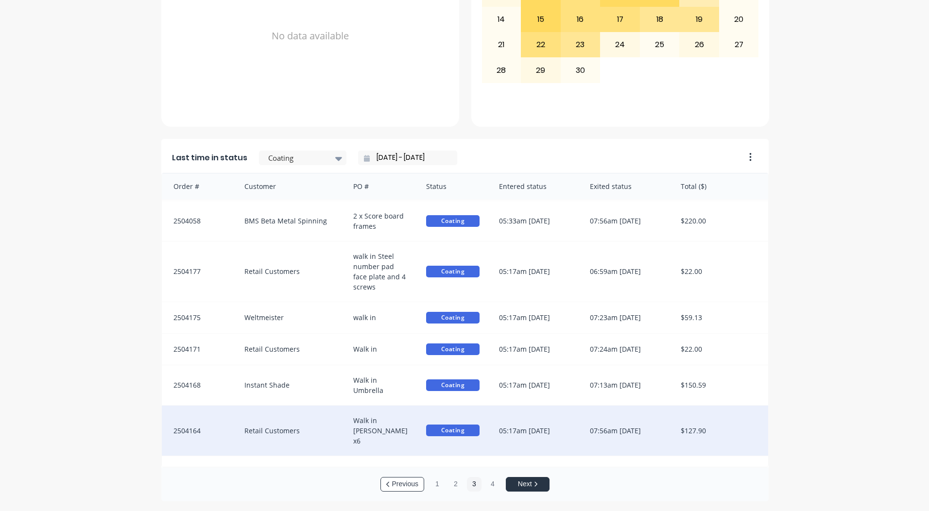
scroll to position [39, 0]
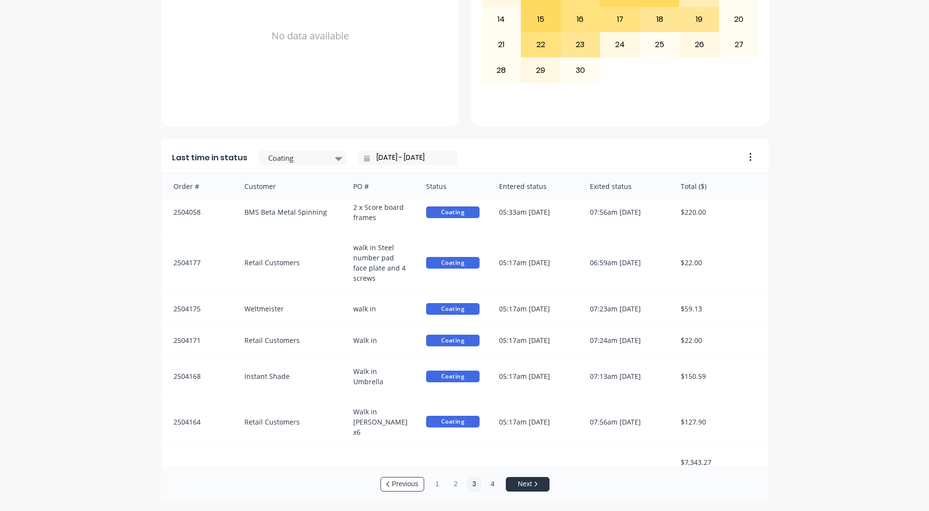
click at [492, 484] on button "4" at bounding box center [493, 484] width 15 height 15
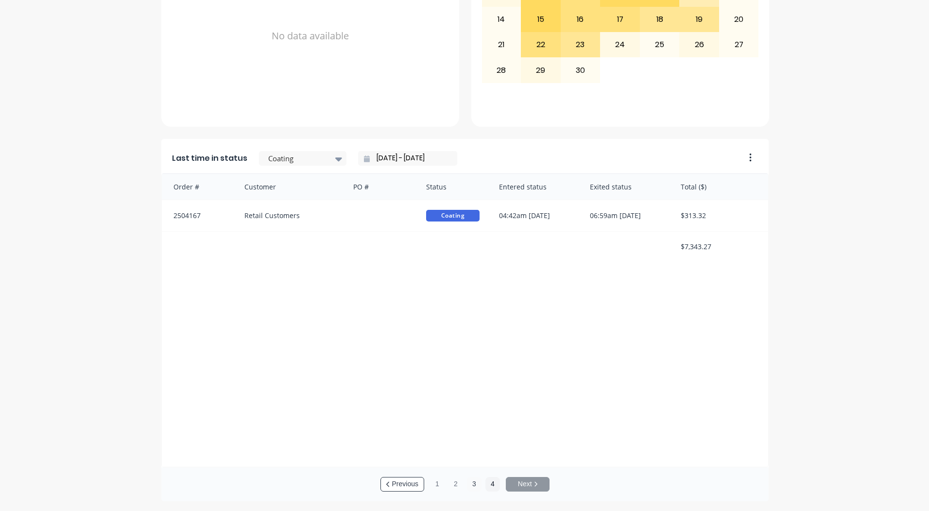
scroll to position [0, 0]
click at [472, 484] on button "3" at bounding box center [474, 486] width 15 height 15
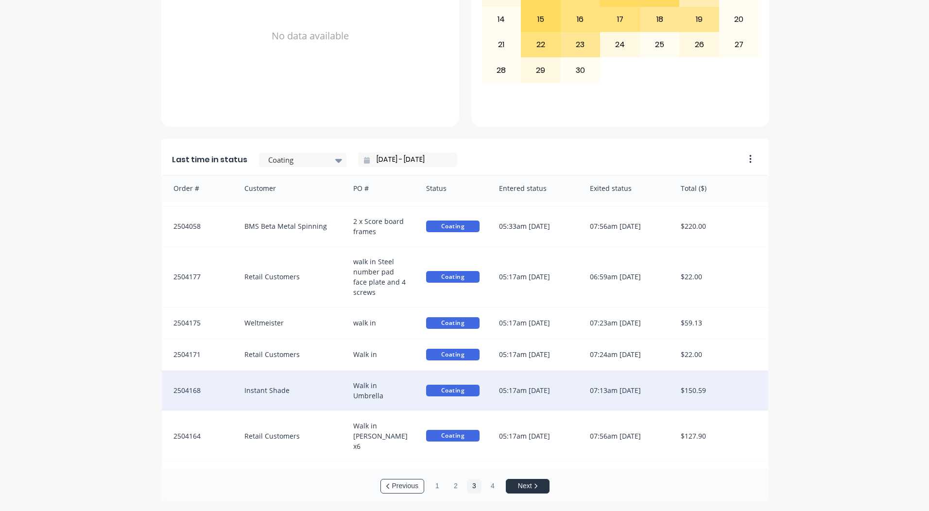
scroll to position [39, 0]
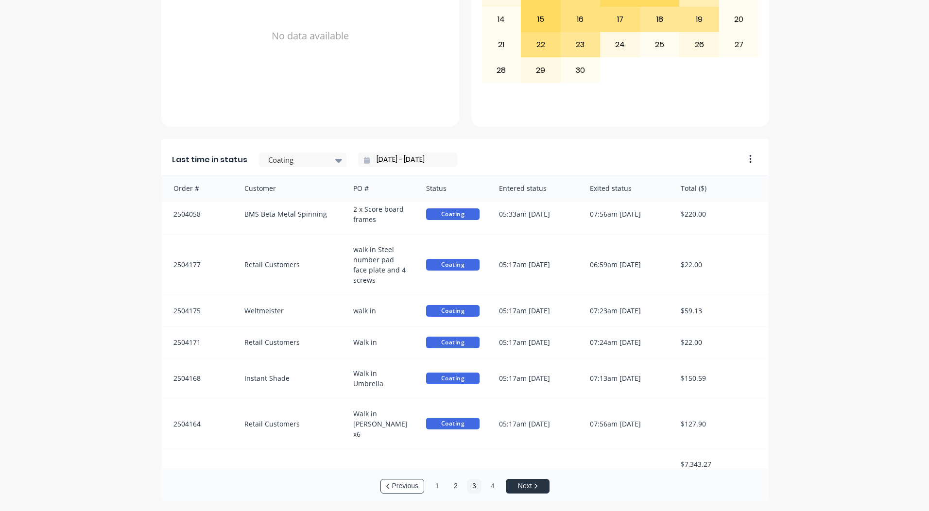
click at [456, 483] on button "2" at bounding box center [456, 486] width 15 height 15
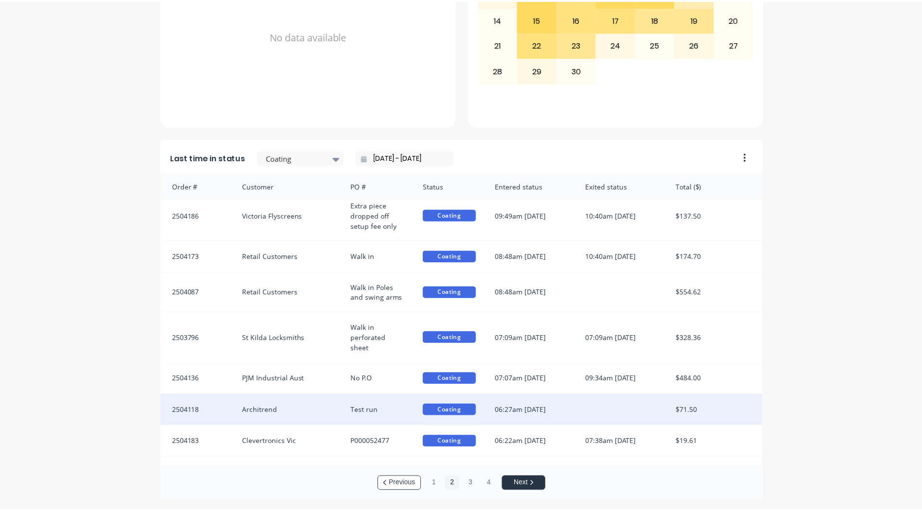
scroll to position [0, 0]
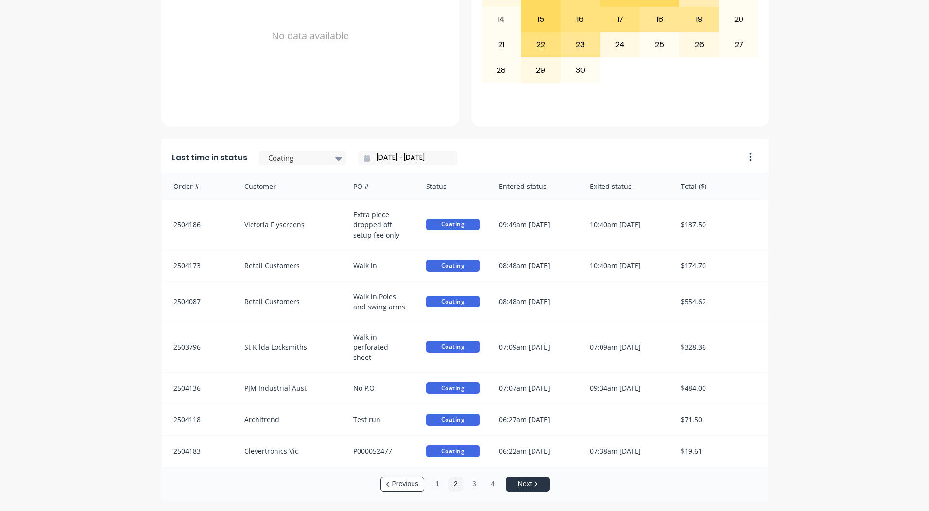
click at [433, 487] on button "1" at bounding box center [437, 484] width 15 height 15
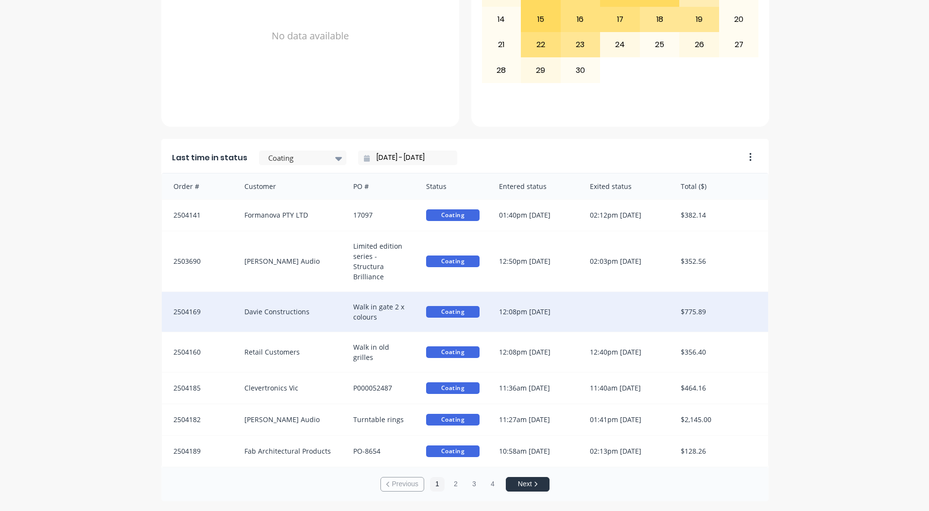
click at [356, 312] on div "Walk in gate 2 x colours" at bounding box center [380, 312] width 73 height 40
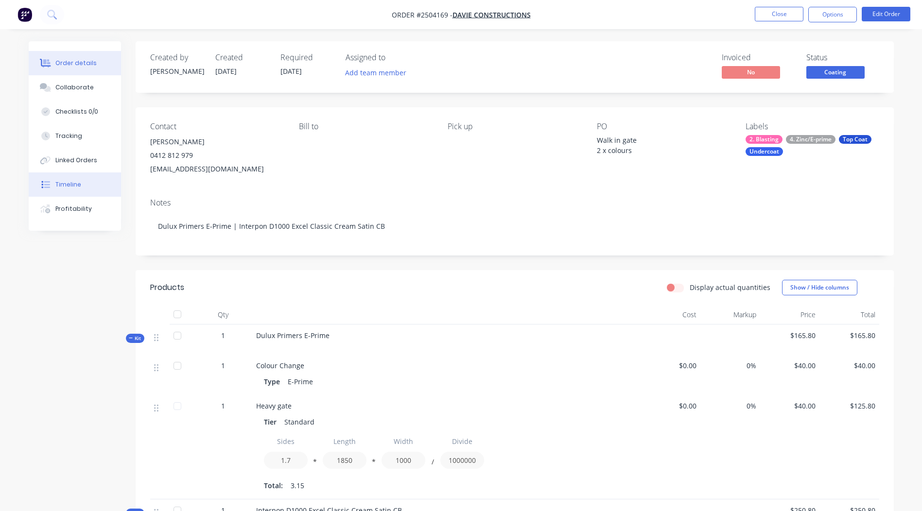
click at [71, 185] on div "Timeline" at bounding box center [68, 184] width 26 height 9
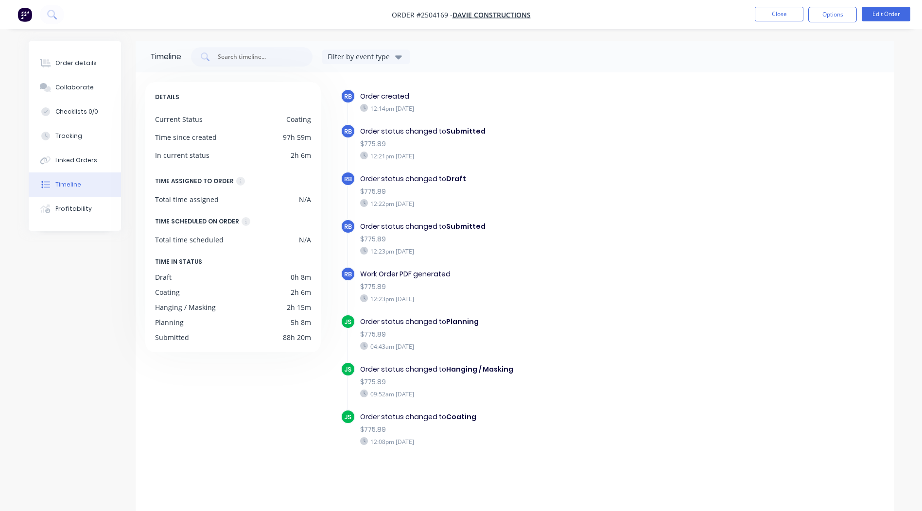
scroll to position [5, 0]
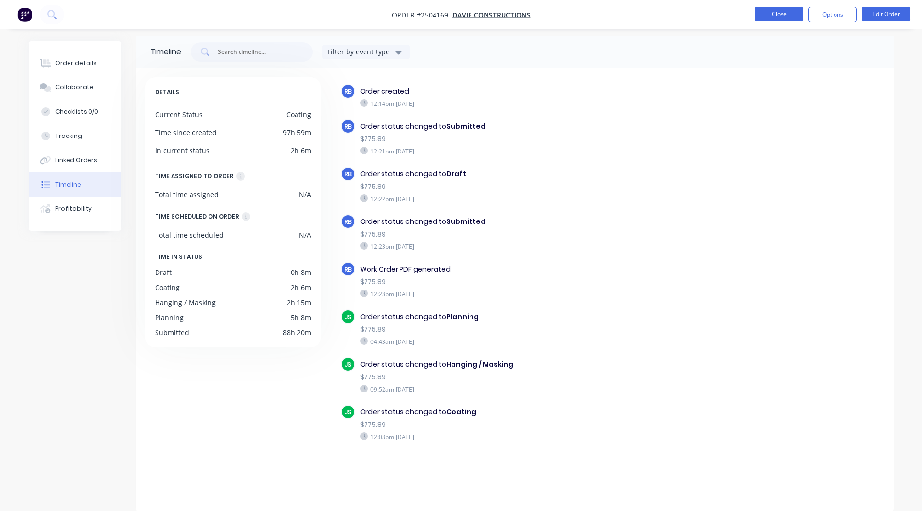
click at [779, 8] on button "Close" at bounding box center [779, 14] width 49 height 15
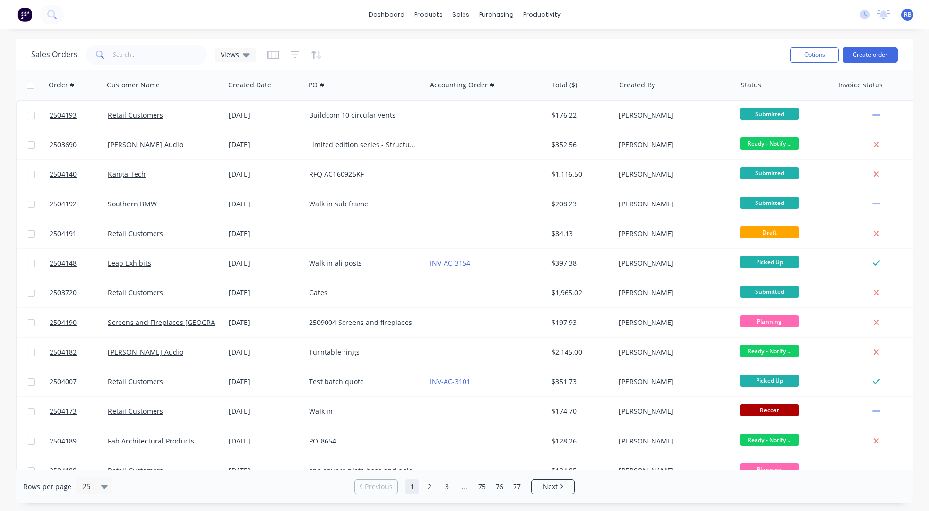
drag, startPoint x: 97, startPoint y: 57, endPoint x: 154, endPoint y: 59, distance: 57.4
click at [100, 56] on icon at bounding box center [100, 55] width 9 height 9
click at [155, 59] on input "text" at bounding box center [160, 54] width 95 height 19
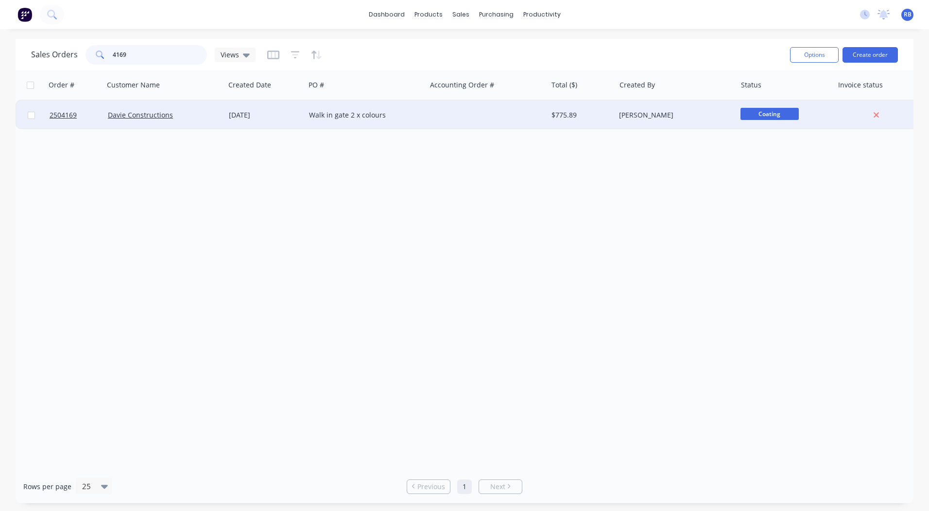
type input "4169"
click at [361, 120] on div "Walk in gate 2 x colours" at bounding box center [365, 115] width 121 height 29
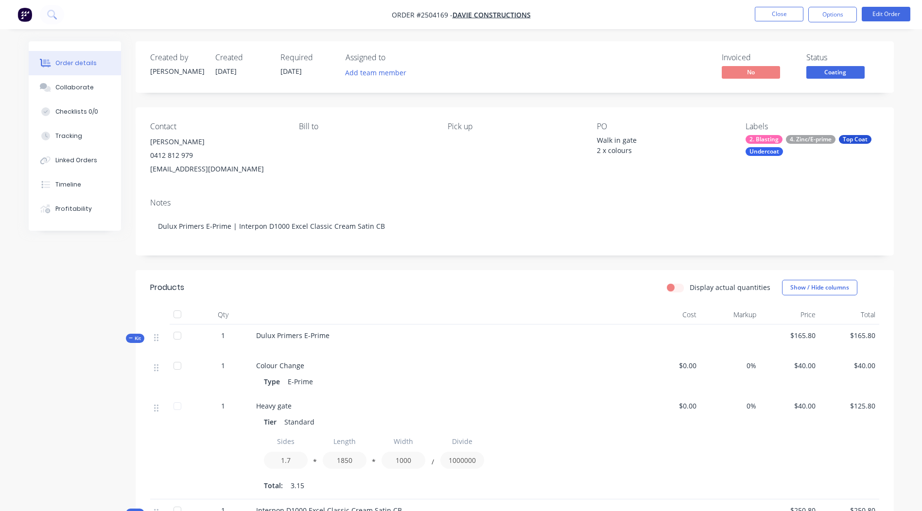
click at [820, 62] on div "Status" at bounding box center [842, 57] width 73 height 9
click at [822, 69] on span "Coating" at bounding box center [835, 72] width 58 height 12
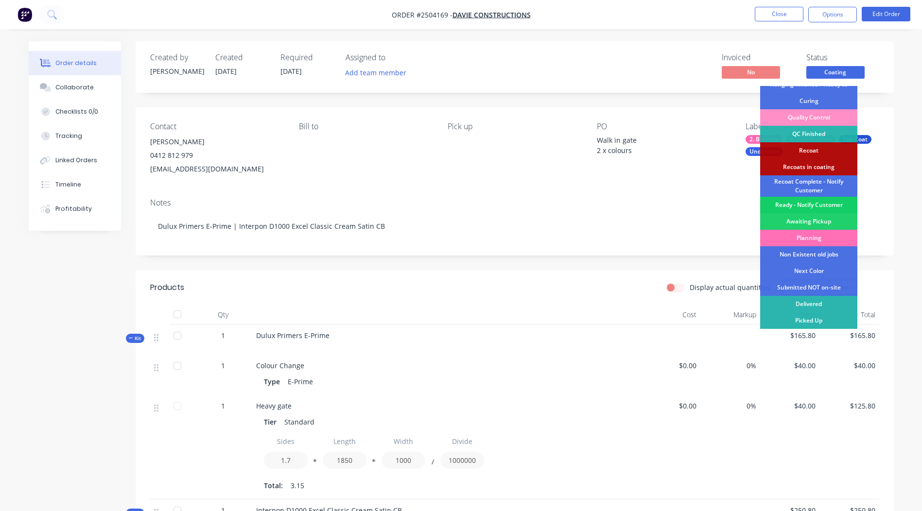
click at [812, 202] on div "Ready - Notify Customer" at bounding box center [808, 205] width 97 height 17
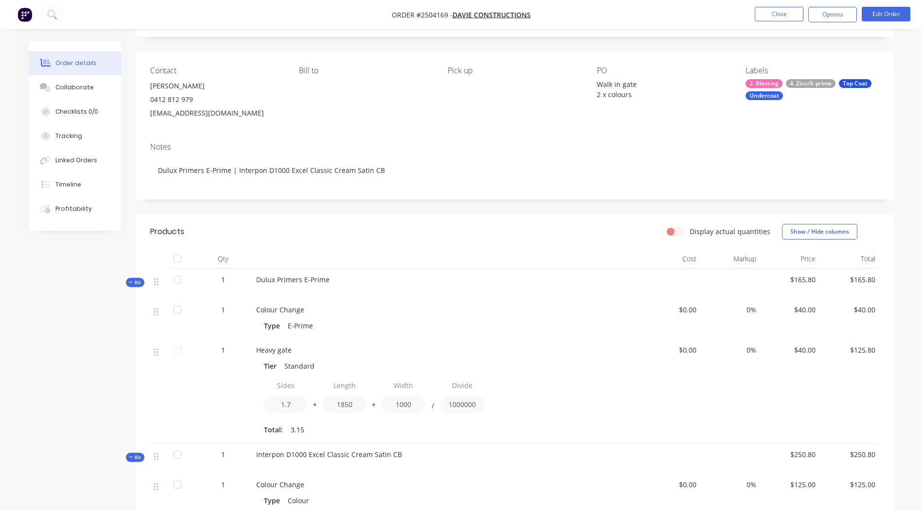
scroll to position [47, 0]
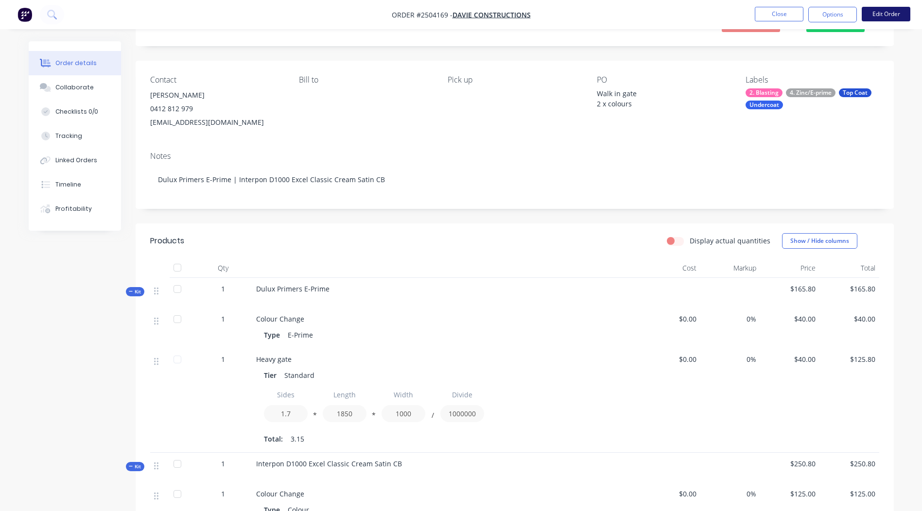
click at [877, 10] on button "Edit Order" at bounding box center [886, 14] width 49 height 15
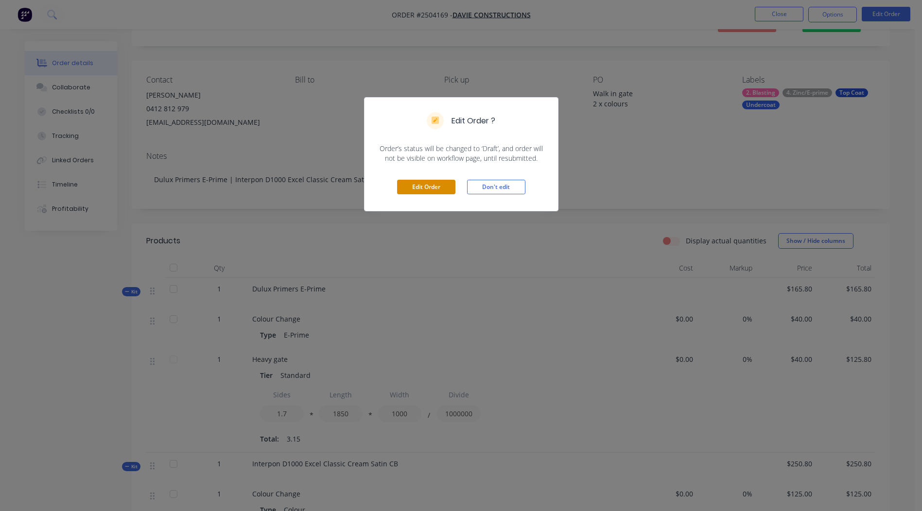
click at [427, 185] on button "Edit Order" at bounding box center [426, 187] width 58 height 15
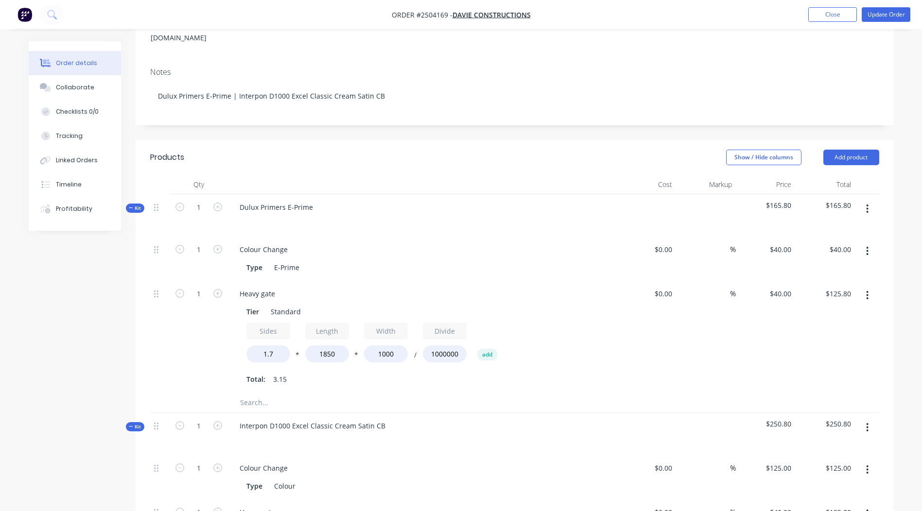
scroll to position [389, 0]
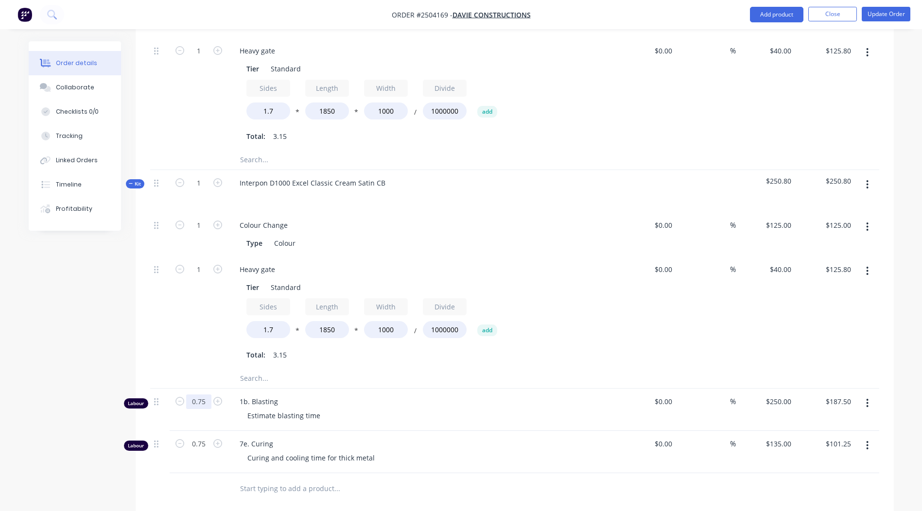
click at [200, 395] on input "0.75" at bounding box center [198, 402] width 25 height 15
type input "9167"
type input "$2,291,750.00"
click at [84, 354] on div "Created by [PERSON_NAME] Created [DATE] Required [DATE] Assigned to Add team me…" at bounding box center [461, 202] width 865 height 1101
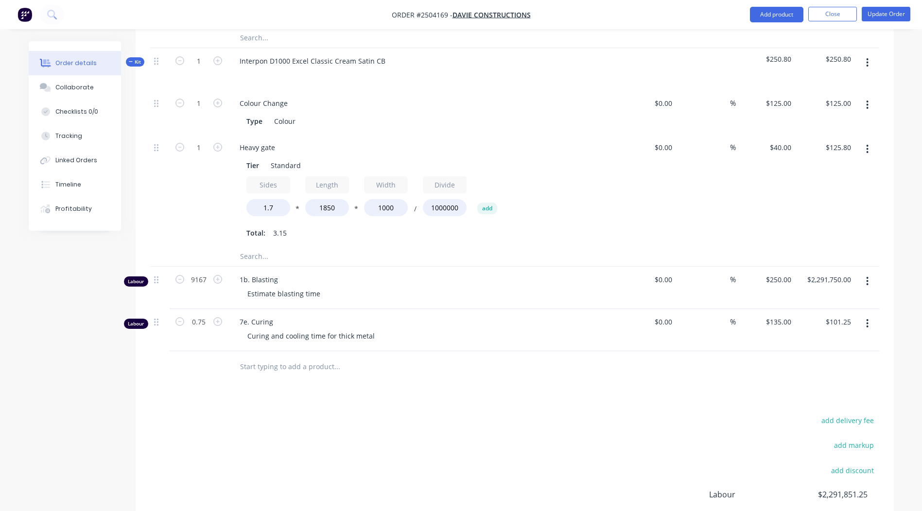
scroll to position [463, 0]
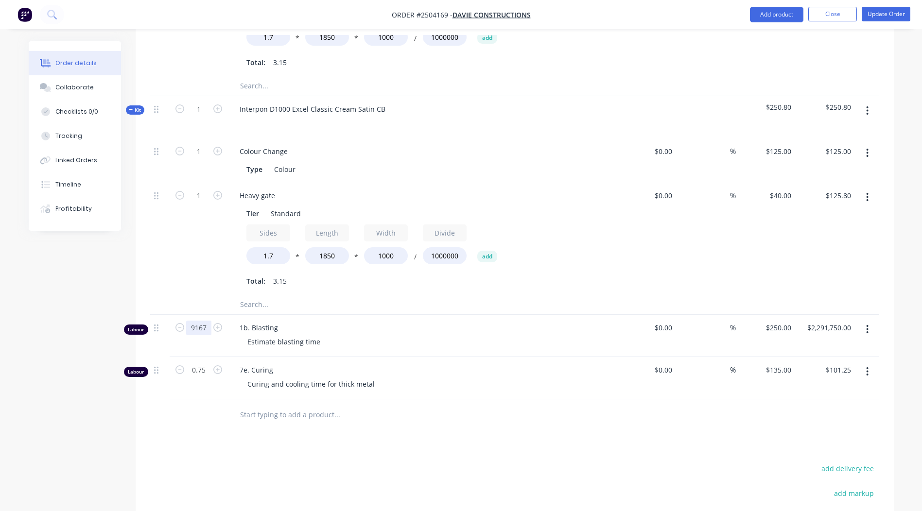
click at [195, 321] on input "9167" at bounding box center [198, 328] width 25 height 15
type input "9.167"
type input "$2,291.75"
click at [53, 284] on div "Created by [PERSON_NAME] Created [DATE] Required [DATE] Assigned to Add team me…" at bounding box center [461, 129] width 865 height 1101
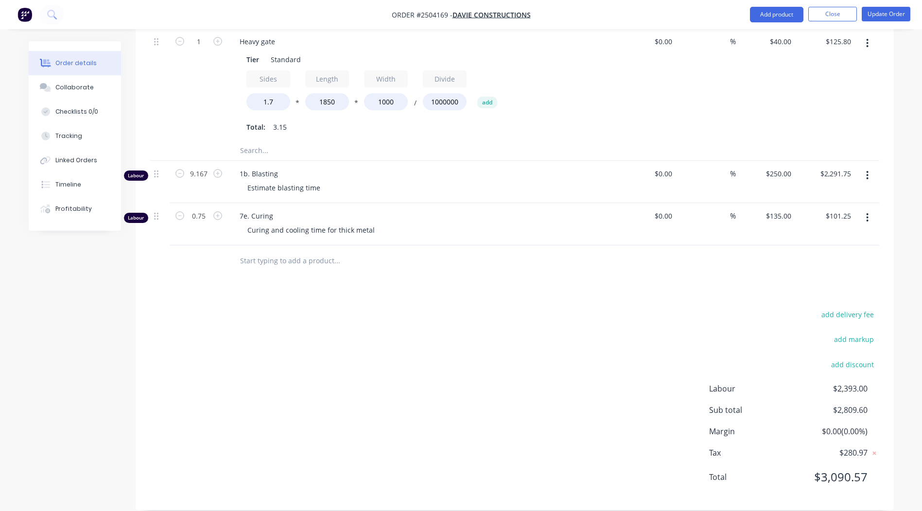
scroll to position [398, 0]
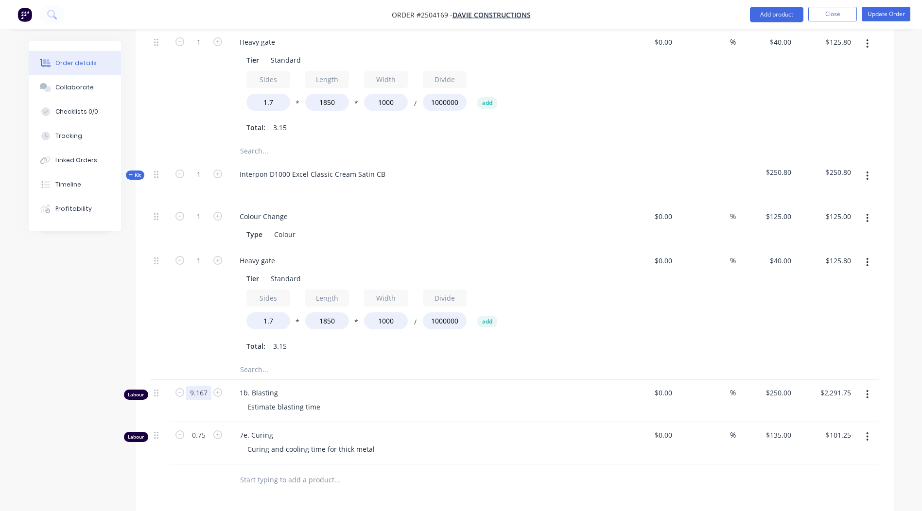
click at [197, 386] on input "9.167" at bounding box center [198, 393] width 25 height 15
type input "1"
type input "0.9167"
type input "$229.18"
click at [90, 339] on div "Created by [PERSON_NAME] Created [DATE] Required [DATE] Assigned to Add team me…" at bounding box center [461, 194] width 865 height 1101
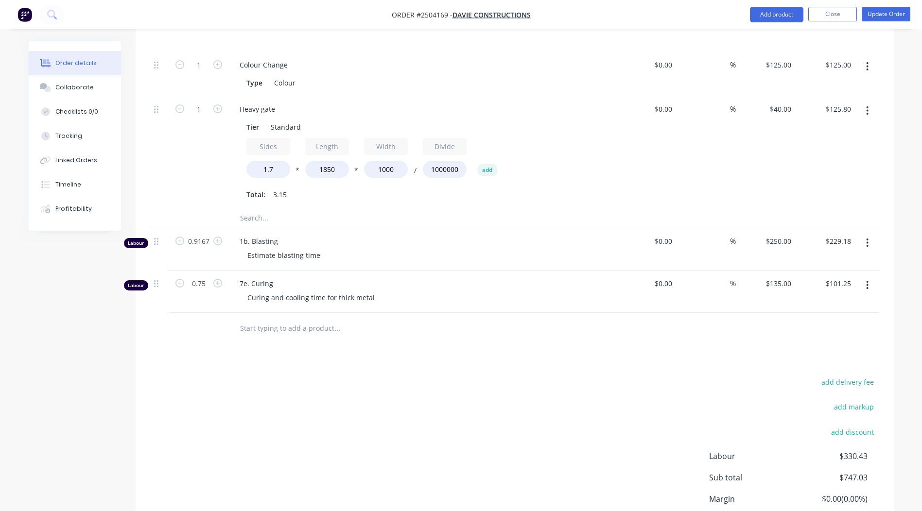
scroll to position [539, 0]
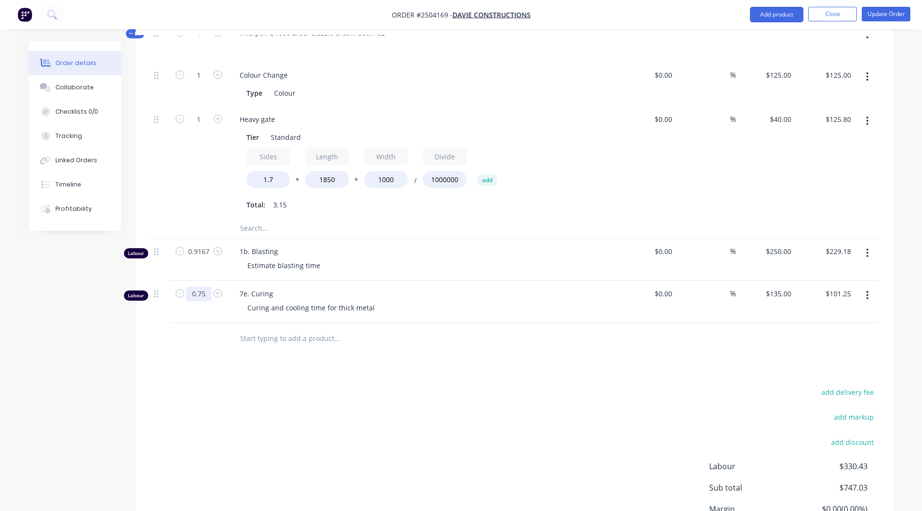
click at [203, 287] on input "0.75" at bounding box center [198, 294] width 25 height 15
type input "0.333"
click at [483, 433] on div "add delivery fee add markup add discount Labour $330.43 Sub total $747.03 Margi…" at bounding box center [514, 480] width 729 height 188
type input "$44.96"
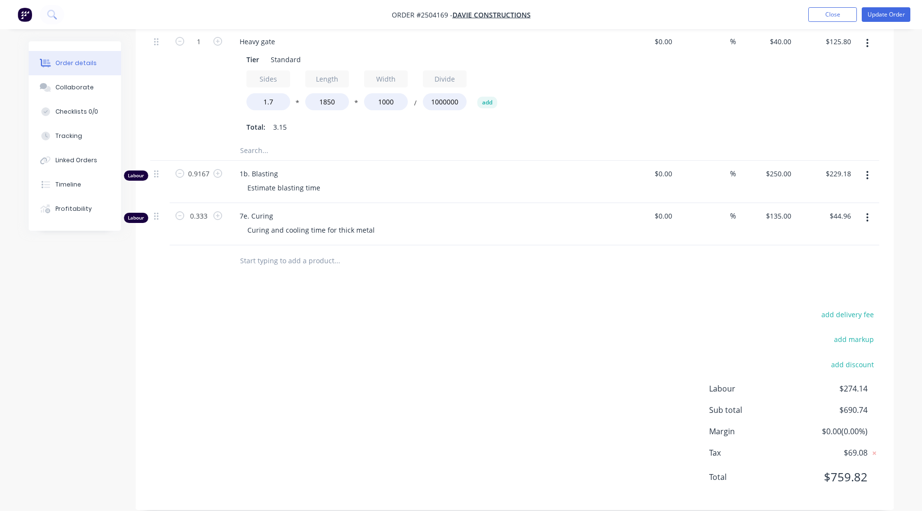
scroll to position [0, 0]
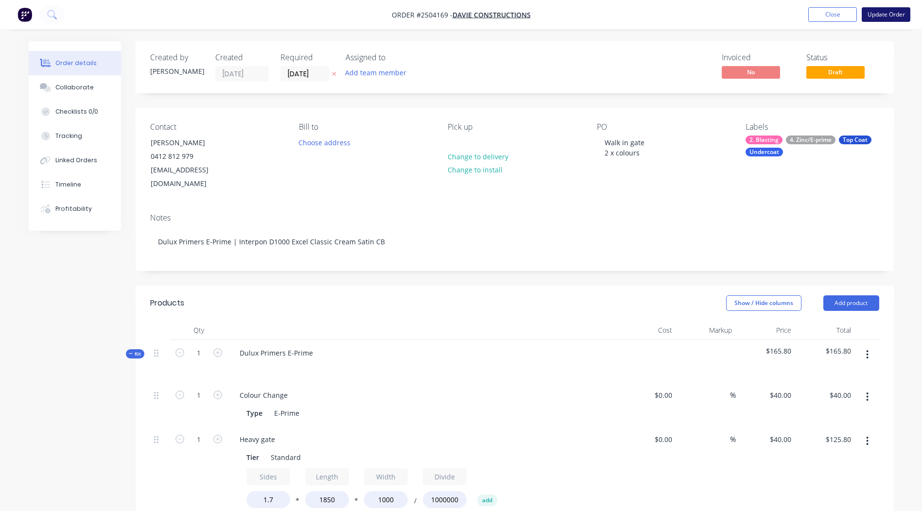
click at [893, 17] on button "Update Order" at bounding box center [886, 14] width 49 height 15
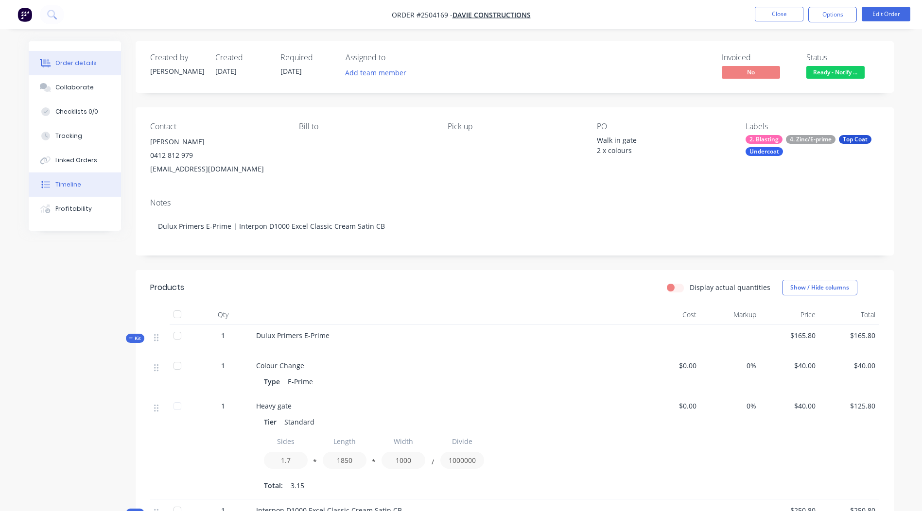
click at [84, 187] on button "Timeline" at bounding box center [75, 185] width 92 height 24
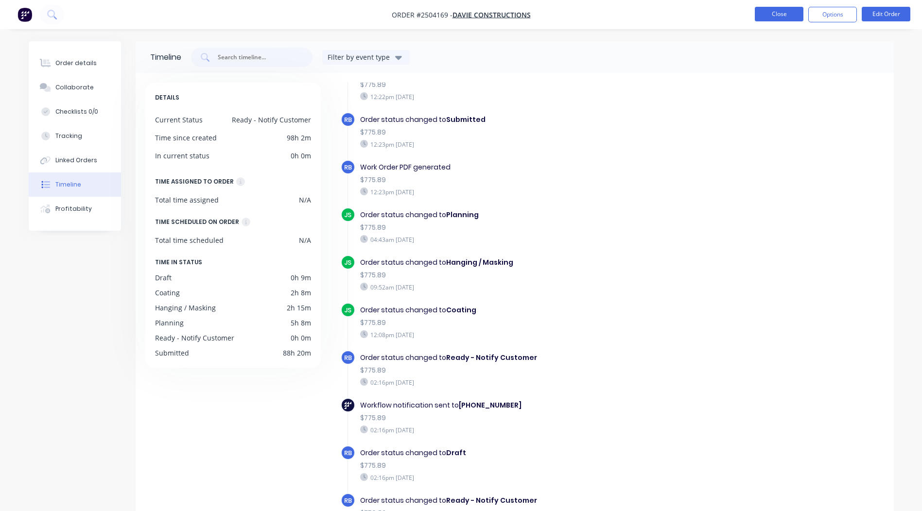
click at [781, 18] on button "Close" at bounding box center [779, 14] width 49 height 15
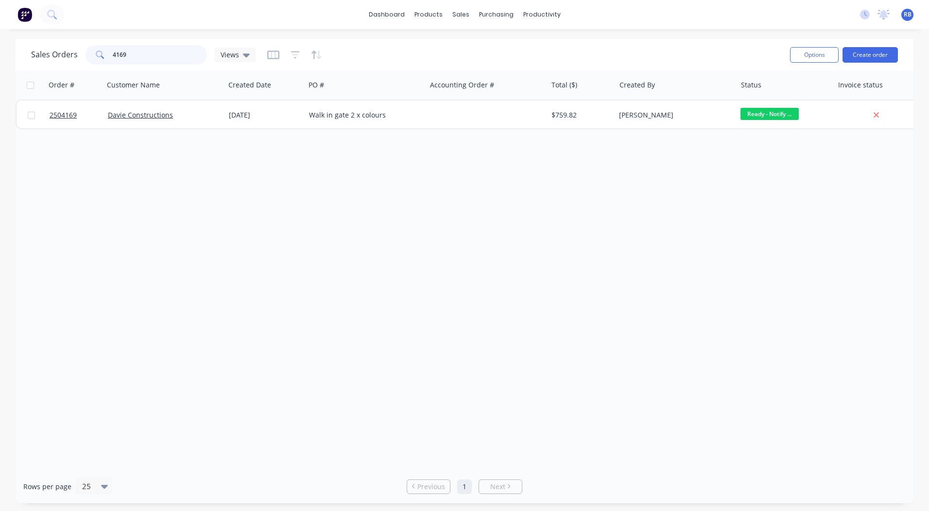
drag, startPoint x: 187, startPoint y: 54, endPoint x: 0, endPoint y: 61, distance: 187.3
click at [0, 61] on html "dashboard products sales purchasing productivity dashboard products Product Cat…" at bounding box center [464, 255] width 929 height 511
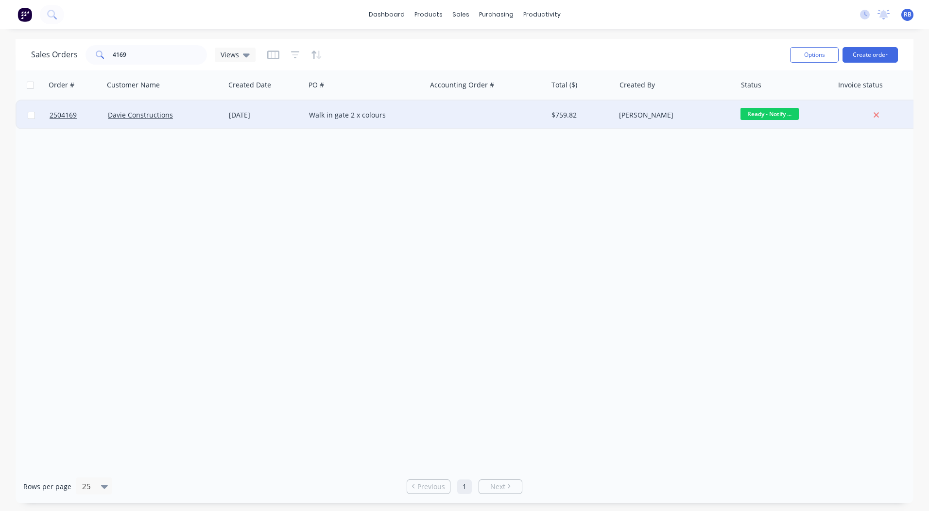
click at [384, 114] on div "Walk in gate 2 x colours" at bounding box center [363, 115] width 108 height 10
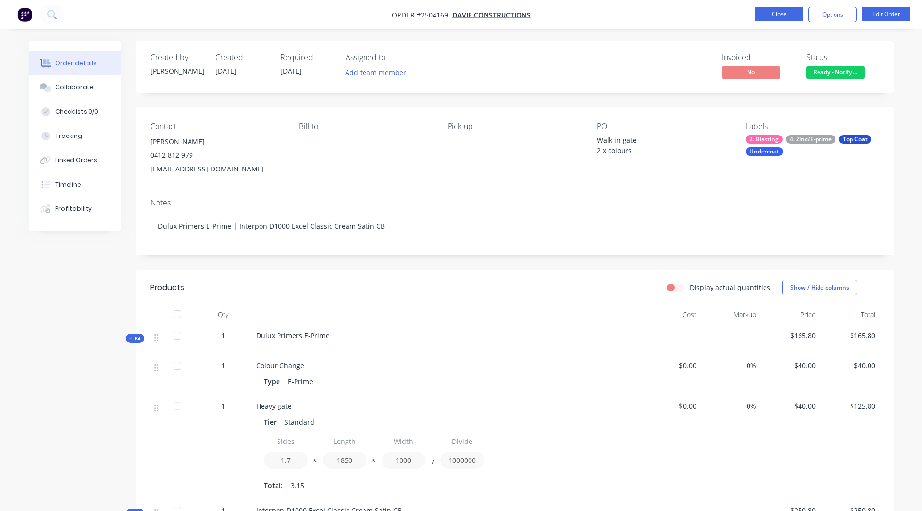
click at [779, 18] on button "Close" at bounding box center [779, 14] width 49 height 15
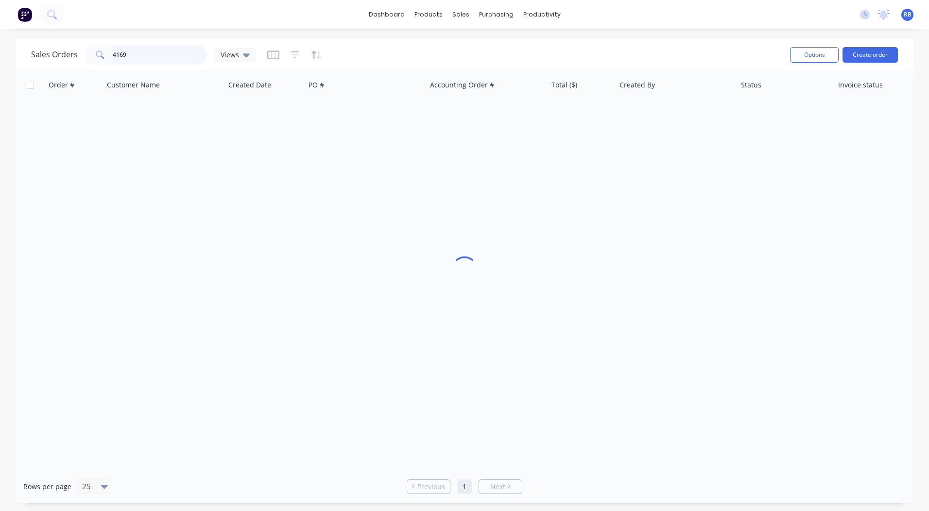
click at [0, 79] on div "Sales Orders 4169 Views Options Create order Order # Customer Name Created Date…" at bounding box center [464, 271] width 929 height 465
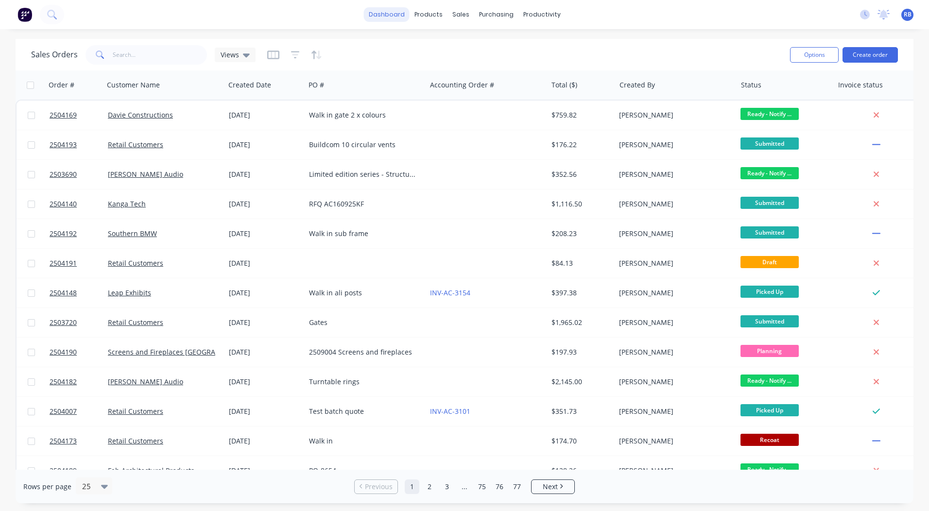
click at [388, 13] on link "dashboard" at bounding box center [387, 14] width 46 height 15
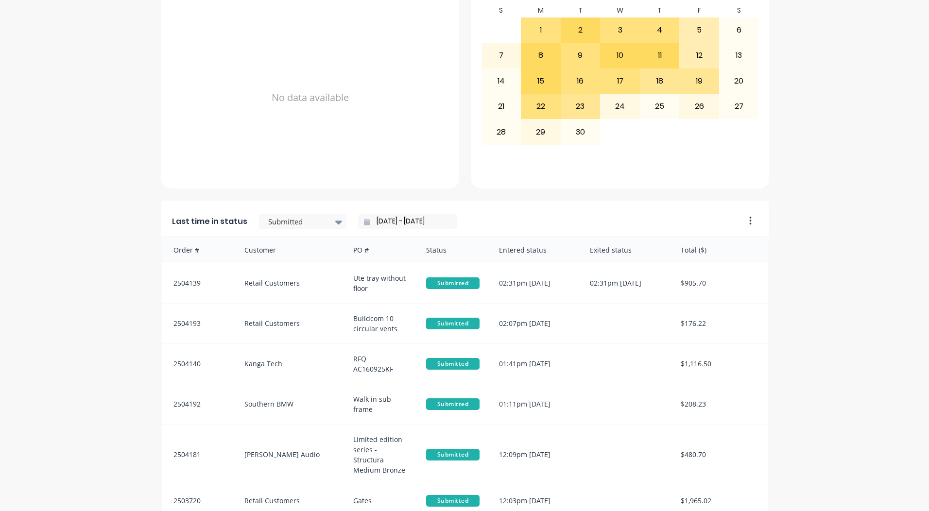
scroll to position [420, 0]
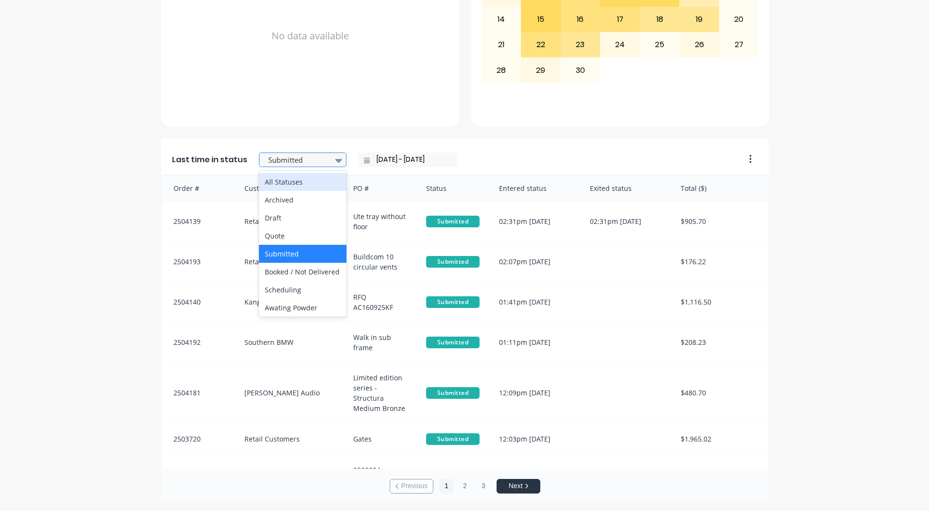
click at [317, 156] on div at bounding box center [297, 160] width 61 height 12
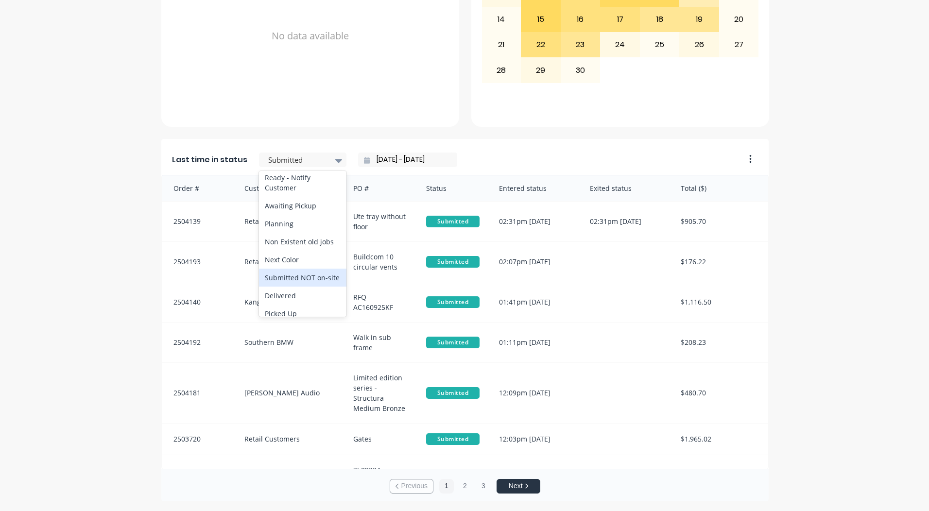
scroll to position [454, 0]
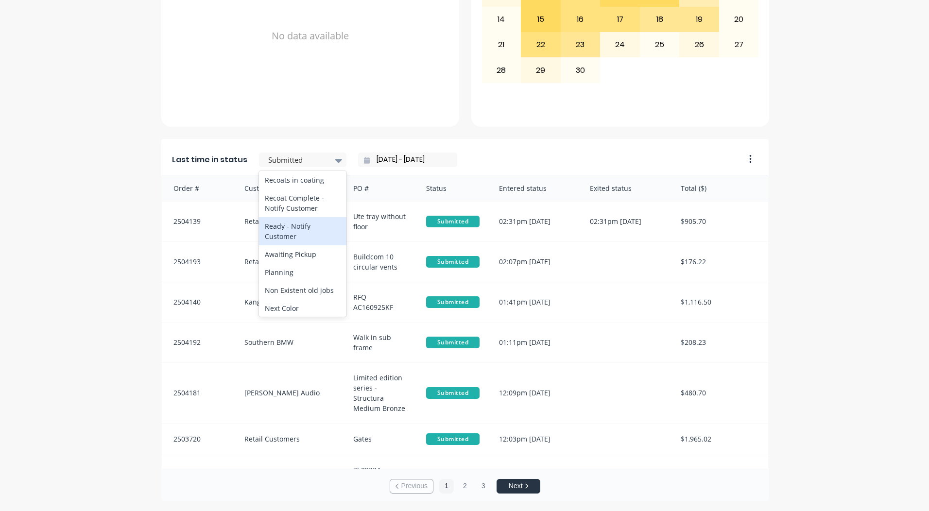
click at [294, 245] on div "Ready - Notify Customer" at bounding box center [303, 231] width 88 height 28
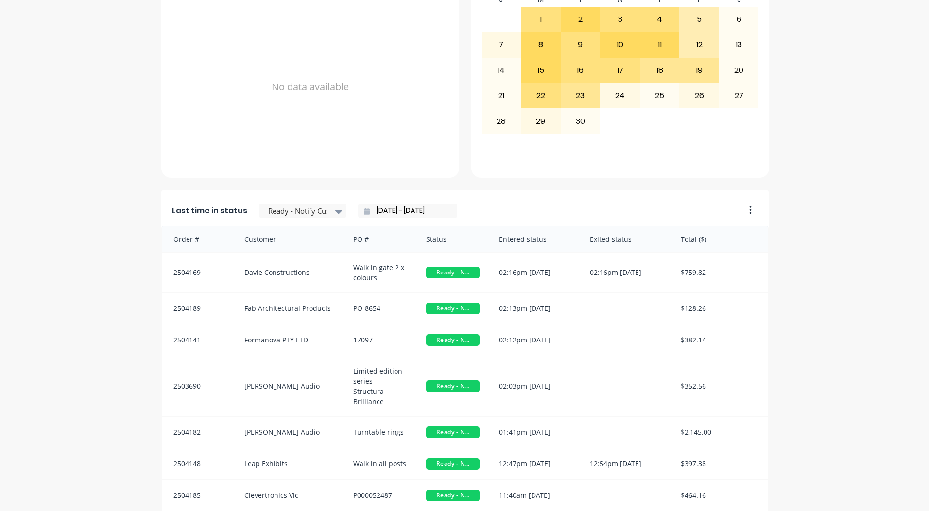
scroll to position [420, 0]
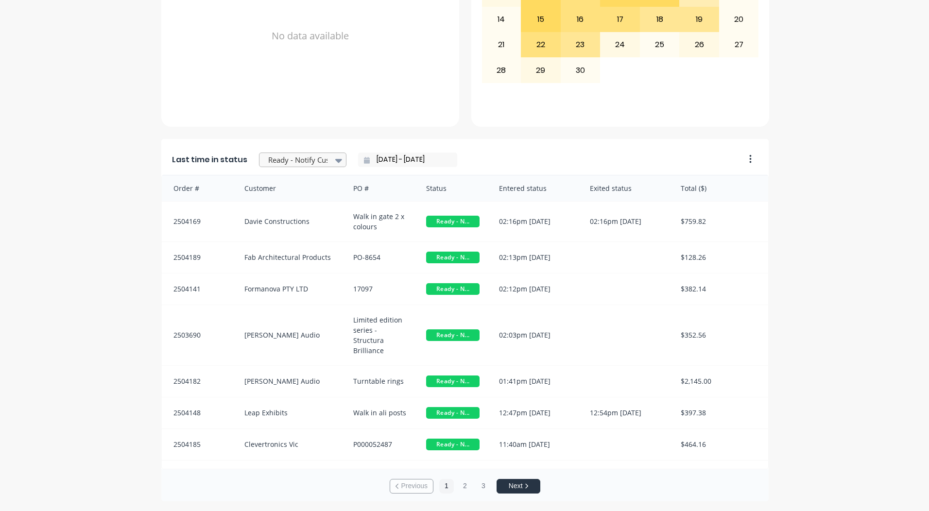
click at [335, 165] on icon at bounding box center [338, 160] width 7 height 11
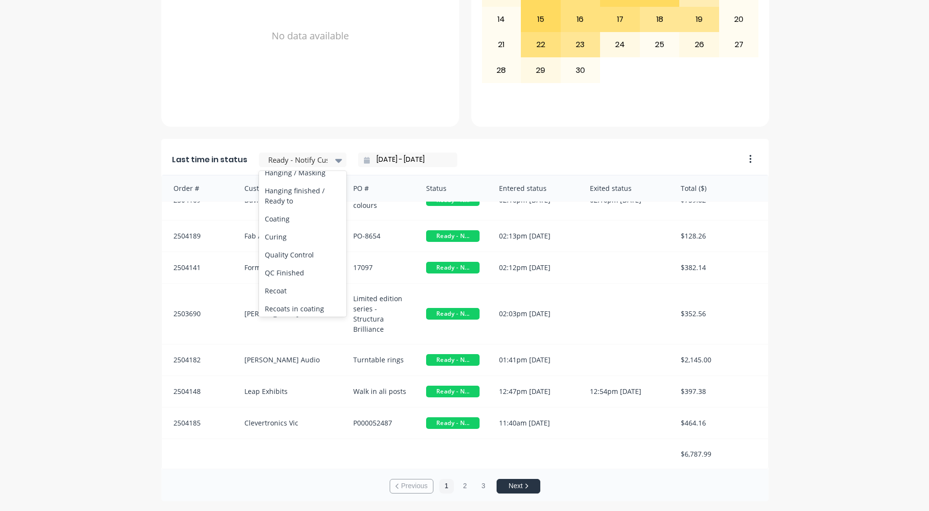
scroll to position [308, 0]
click at [286, 245] on div "Coating" at bounding box center [303, 236] width 88 height 18
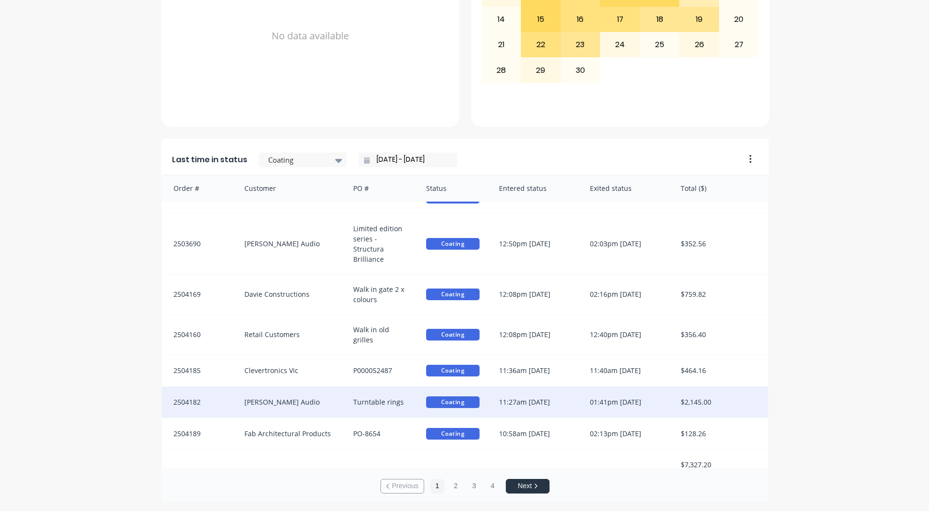
scroll to position [30, 0]
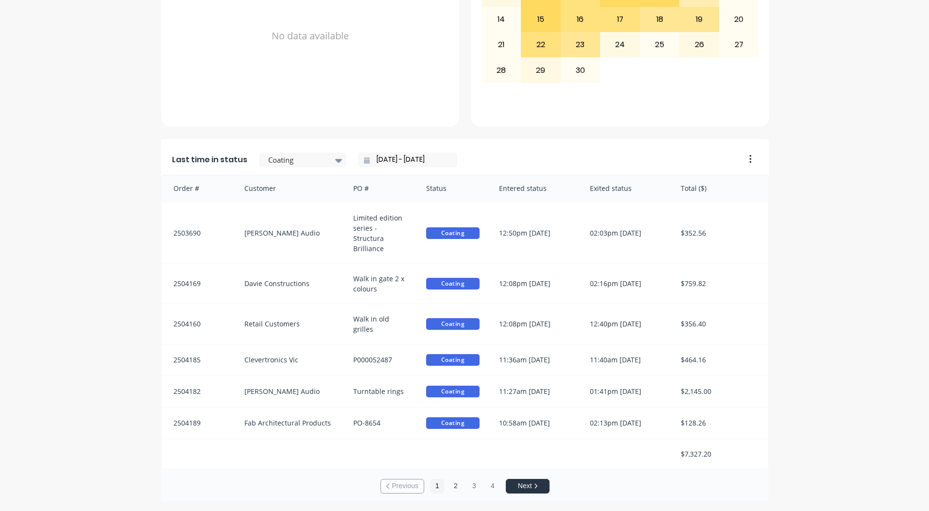
click at [449, 485] on button "2" at bounding box center [456, 486] width 15 height 15
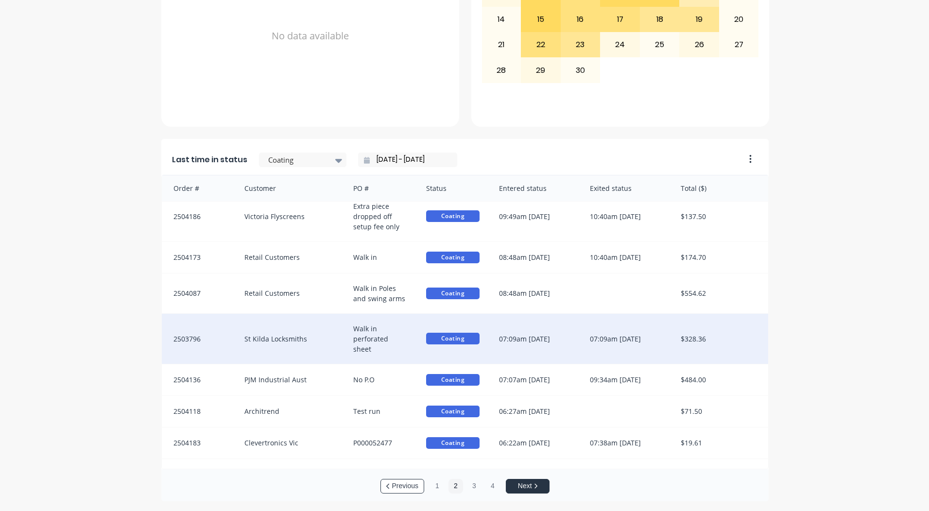
scroll to position [20, 0]
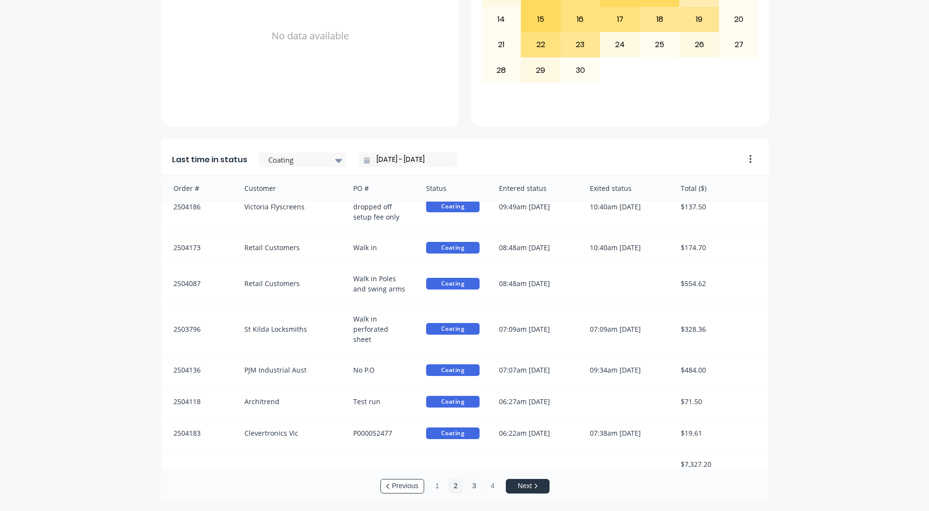
click at [473, 484] on button "3" at bounding box center [474, 486] width 15 height 15
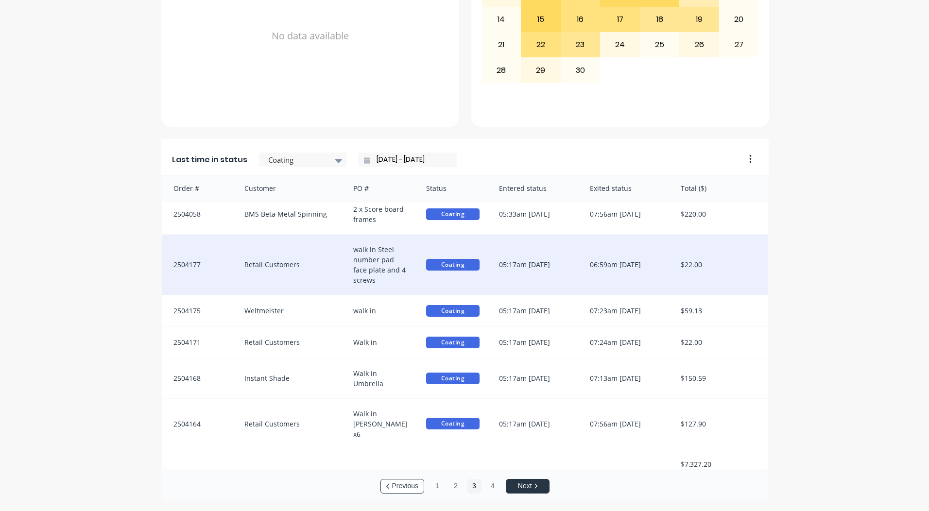
scroll to position [0, 0]
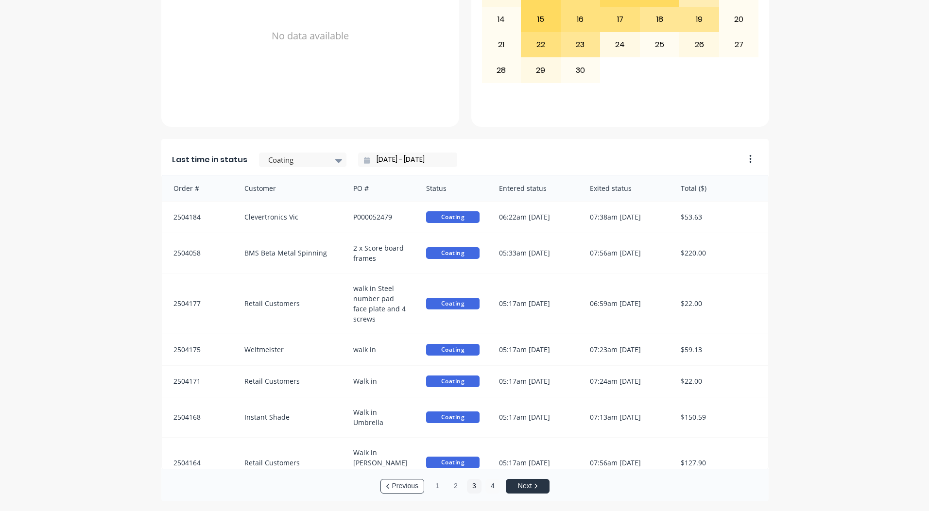
click at [486, 485] on button "4" at bounding box center [493, 486] width 15 height 15
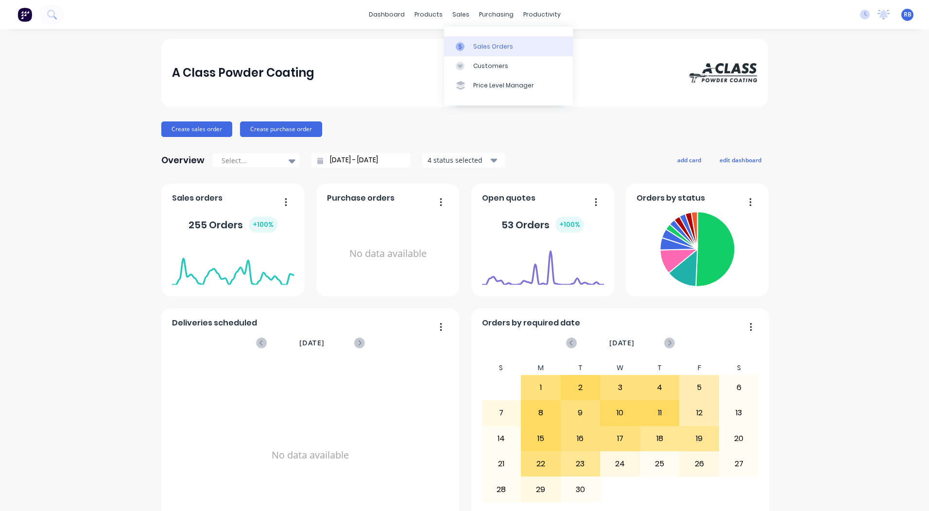
click at [475, 48] on div "Sales Orders" at bounding box center [493, 46] width 40 height 9
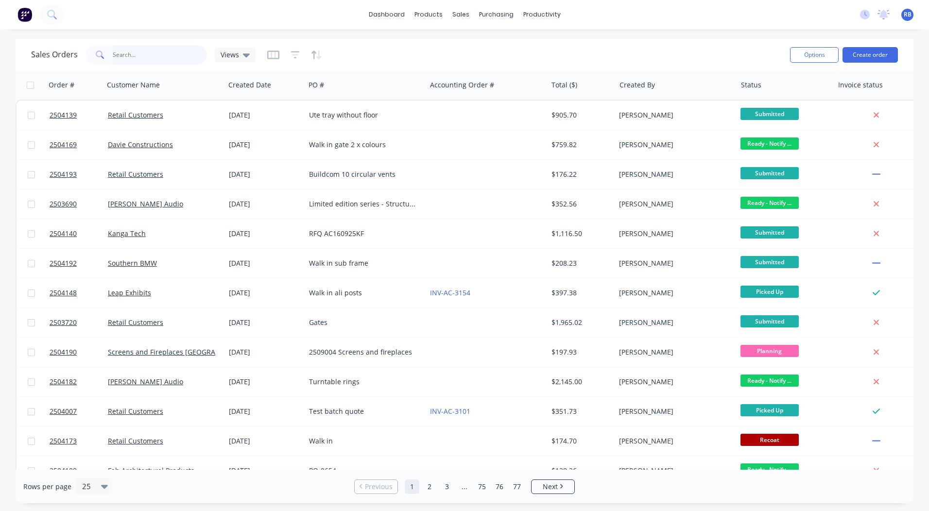
click at [124, 59] on input "text" at bounding box center [160, 54] width 95 height 19
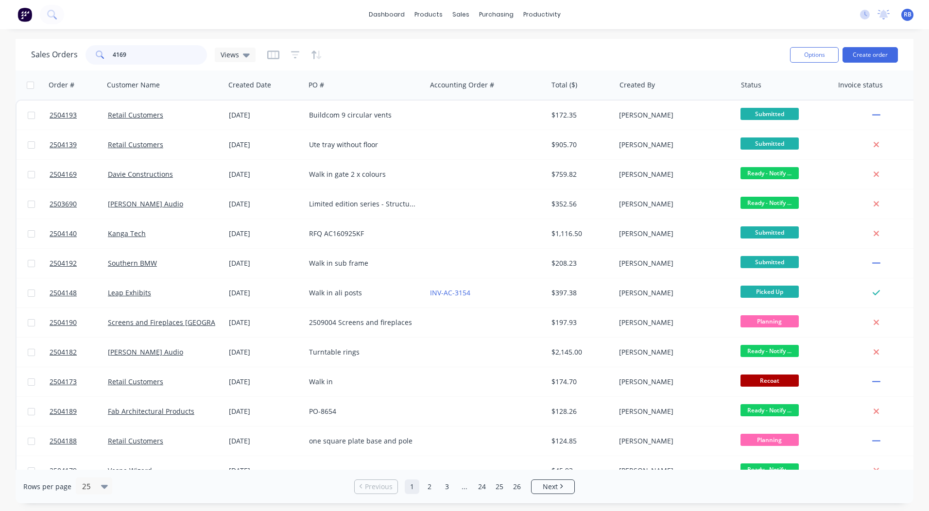
type input "4169"
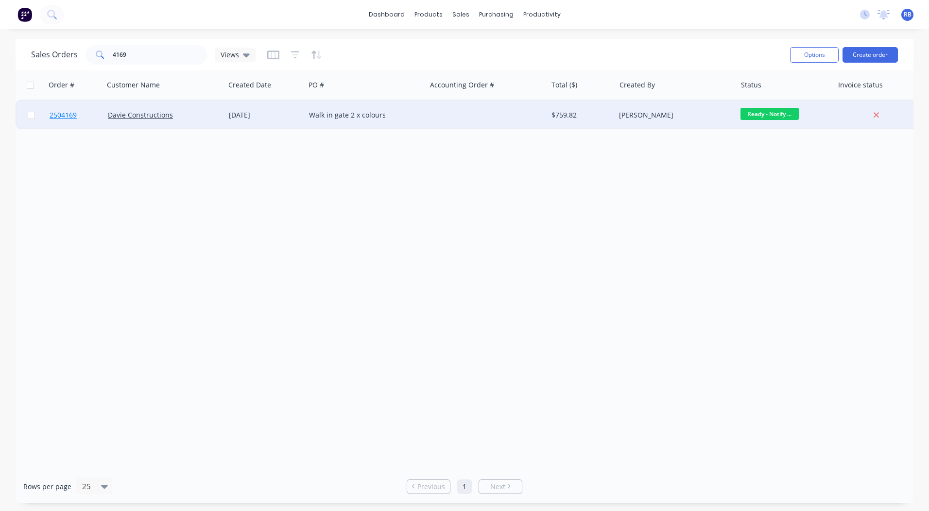
click at [67, 115] on span "2504169" at bounding box center [63, 115] width 27 height 10
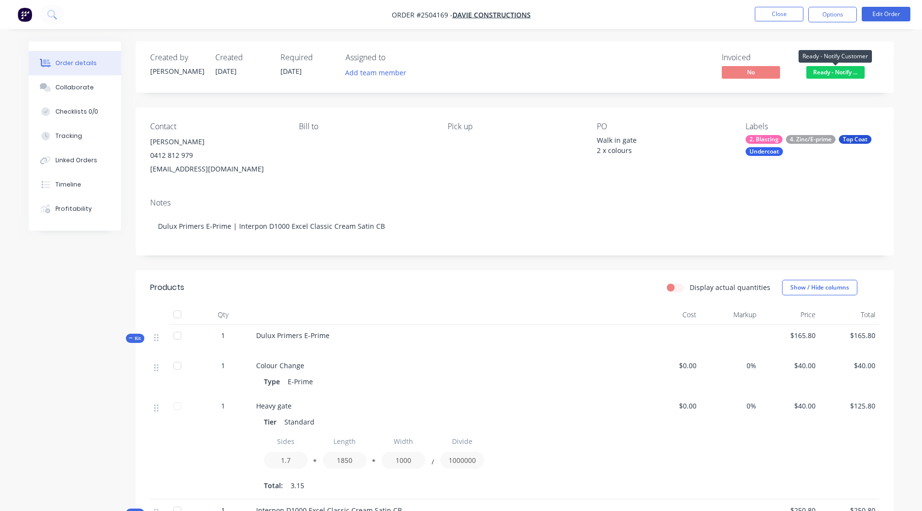
click at [833, 72] on span "Ready - Notify ..." at bounding box center [835, 72] width 58 height 12
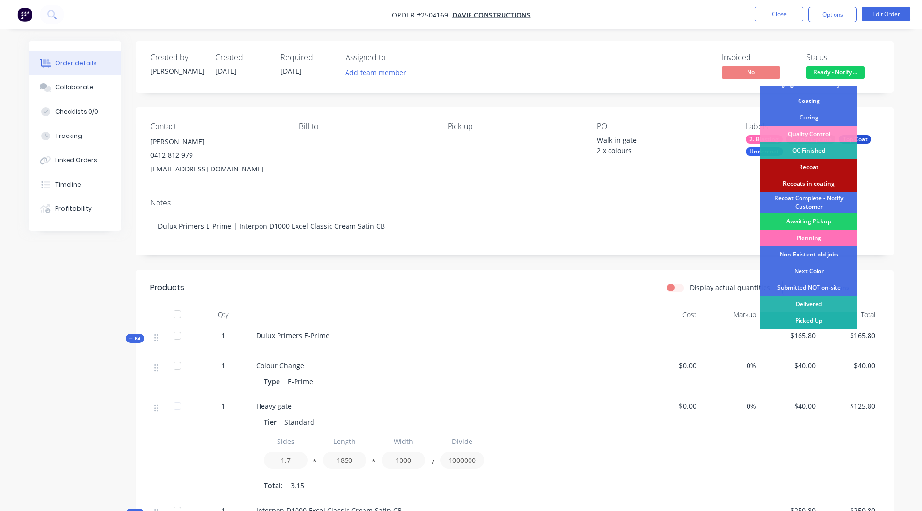
click at [798, 321] on div "Picked Up" at bounding box center [808, 321] width 97 height 17
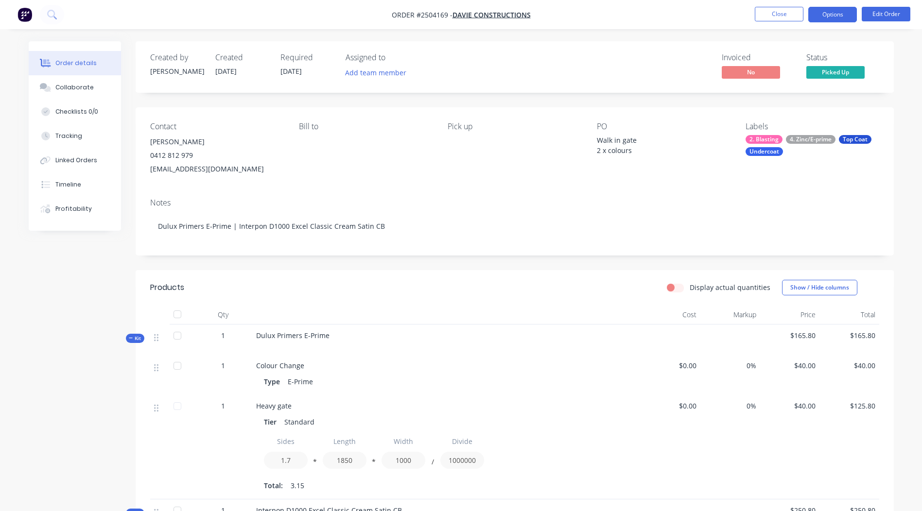
click at [829, 10] on button "Options" at bounding box center [832, 15] width 49 height 16
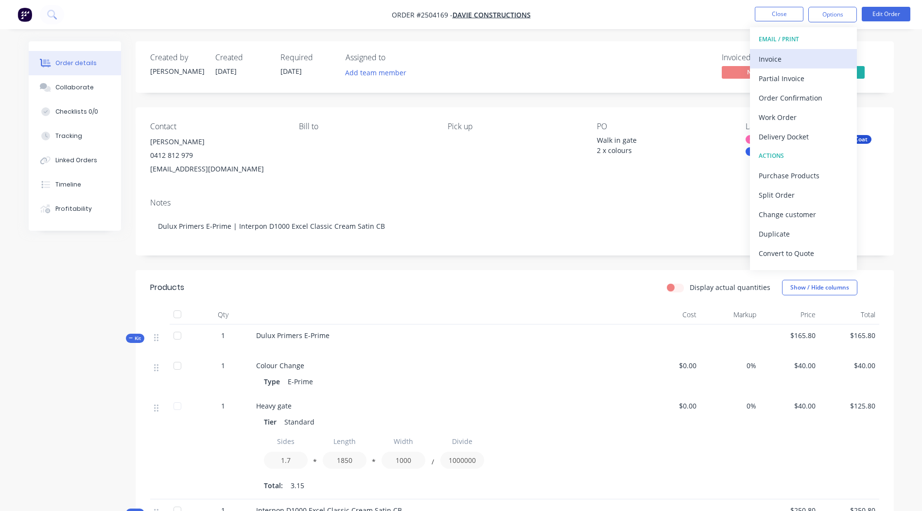
click at [799, 57] on div "Invoice" at bounding box center [803, 59] width 89 height 14
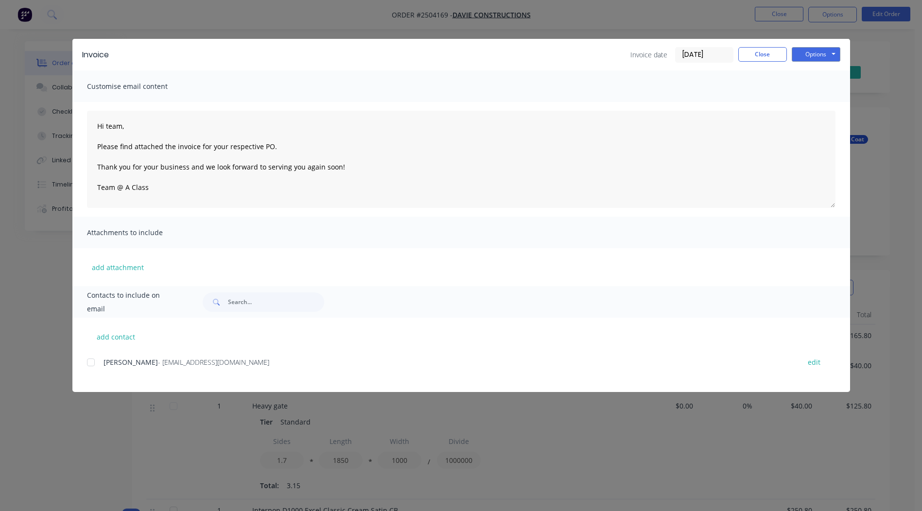
click at [87, 365] on div at bounding box center [90, 362] width 19 height 19
click at [823, 52] on button "Options" at bounding box center [816, 54] width 49 height 15
click at [819, 72] on button "Preview" at bounding box center [823, 72] width 62 height 16
click at [93, 362] on div at bounding box center [90, 362] width 19 height 19
click at [811, 58] on button "Options" at bounding box center [816, 54] width 49 height 15
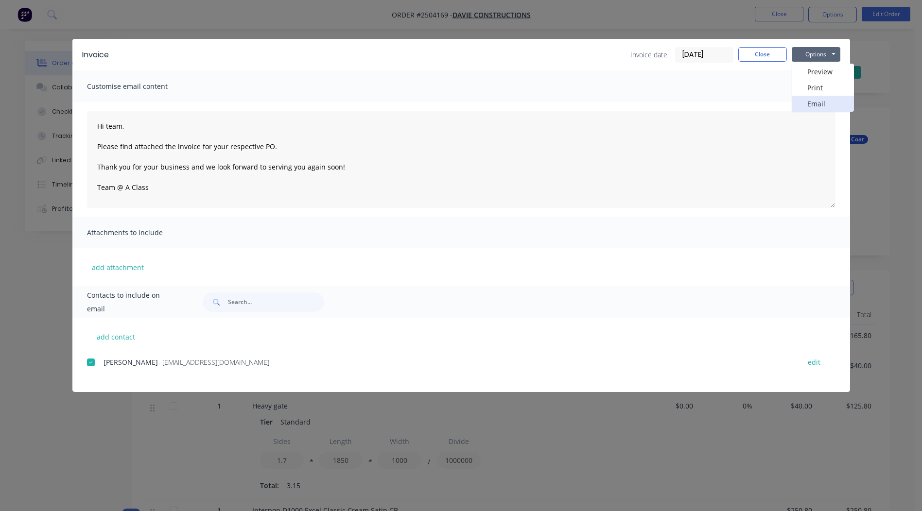
click at [814, 102] on button "Email" at bounding box center [823, 104] width 62 height 16
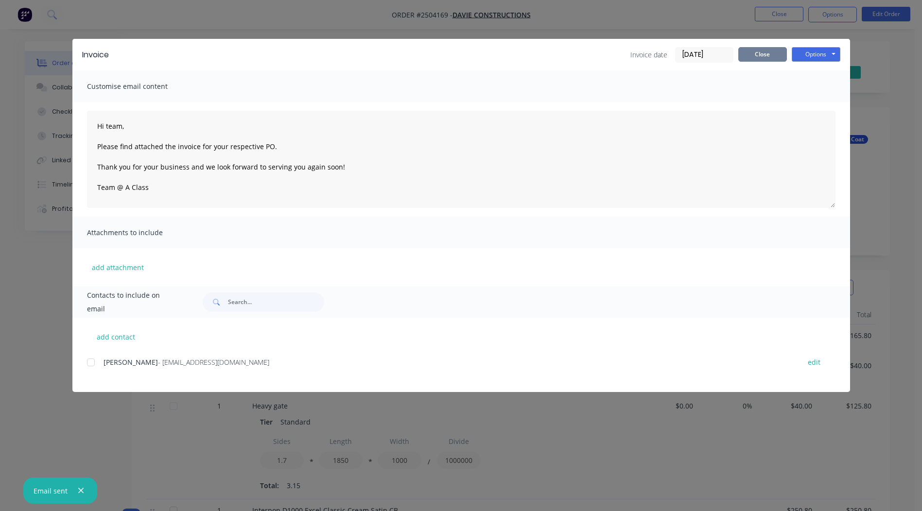
click at [763, 55] on button "Close" at bounding box center [762, 54] width 49 height 15
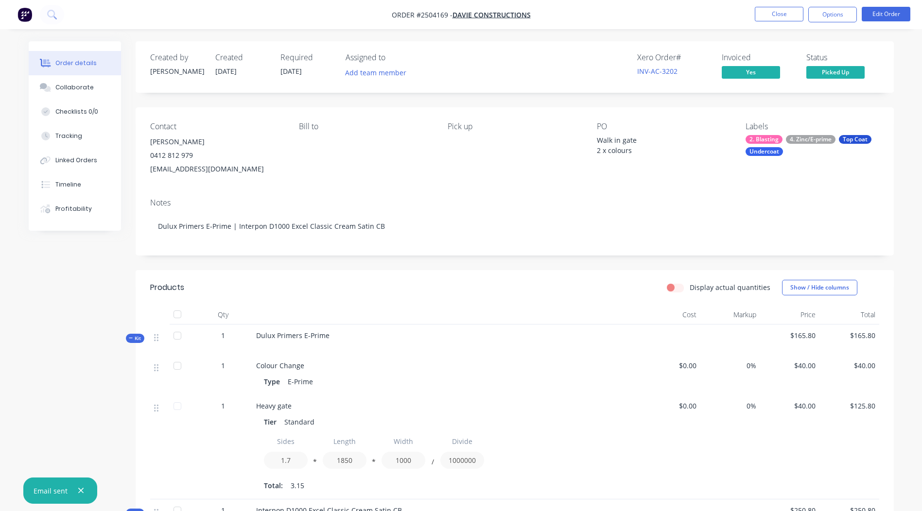
click at [543, 67] on div "Xero Order # INV-AC-3202 Invoiced Yes Status Picked Up" at bounding box center [661, 67] width 437 height 28
click at [760, 13] on button "Close" at bounding box center [779, 14] width 49 height 15
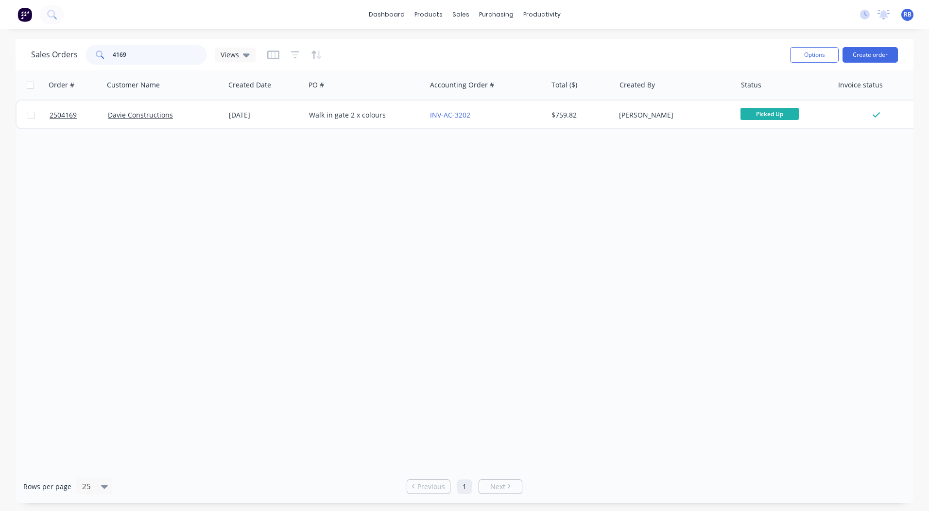
click at [176, 53] on input "4169" at bounding box center [160, 54] width 95 height 19
click at [175, 53] on input "4169" at bounding box center [160, 54] width 95 height 19
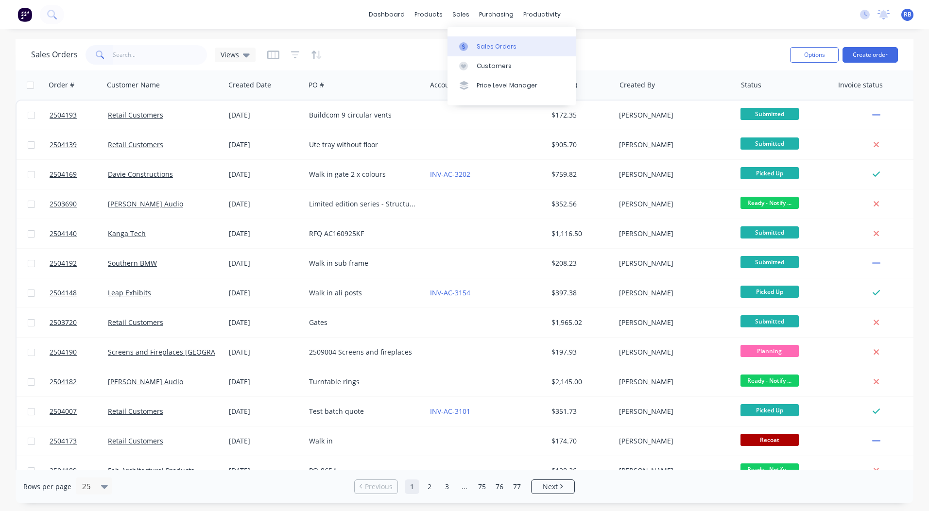
click at [496, 45] on div "Sales Orders" at bounding box center [497, 46] width 40 height 9
click at [700, 13] on div "dashboard products sales purchasing productivity dashboard products Product Cat…" at bounding box center [464, 14] width 929 height 29
click at [697, 43] on div "Sales Orders Views" at bounding box center [407, 55] width 752 height 24
click at [696, 17] on div "dashboard products sales purchasing productivity dashboard products Product Cat…" at bounding box center [464, 14] width 929 height 29
click at [379, 35] on div "dashboard products sales purchasing productivity dashboard products Product Cat…" at bounding box center [464, 255] width 929 height 511
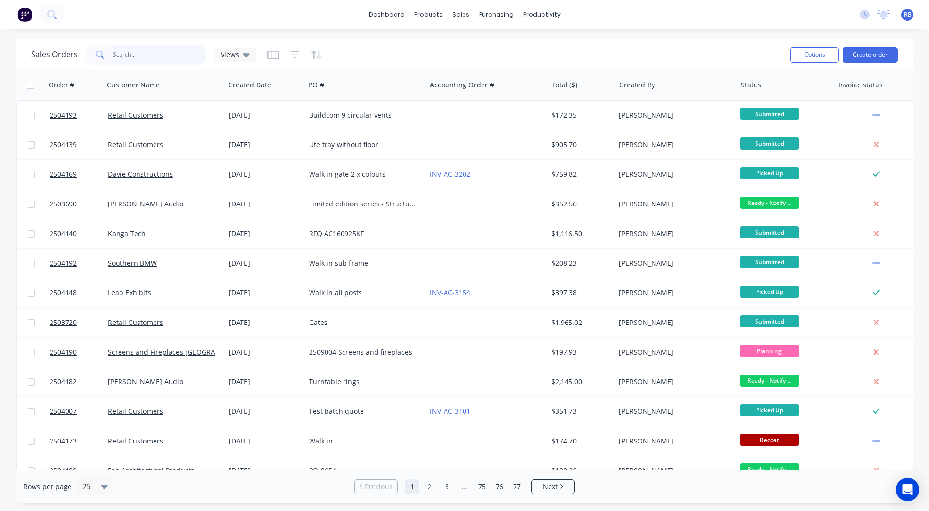
click at [137, 49] on input "text" at bounding box center [160, 54] width 95 height 19
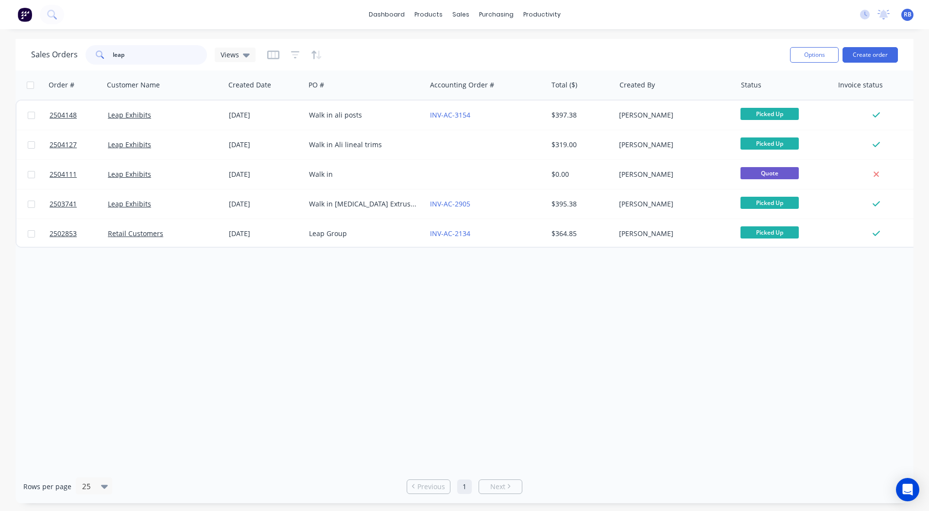
drag, startPoint x: 152, startPoint y: 59, endPoint x: 0, endPoint y: 52, distance: 152.3
click at [0, 70] on html "dashboard products sales purchasing productivity dashboard products Product Cat…" at bounding box center [464, 255] width 929 height 511
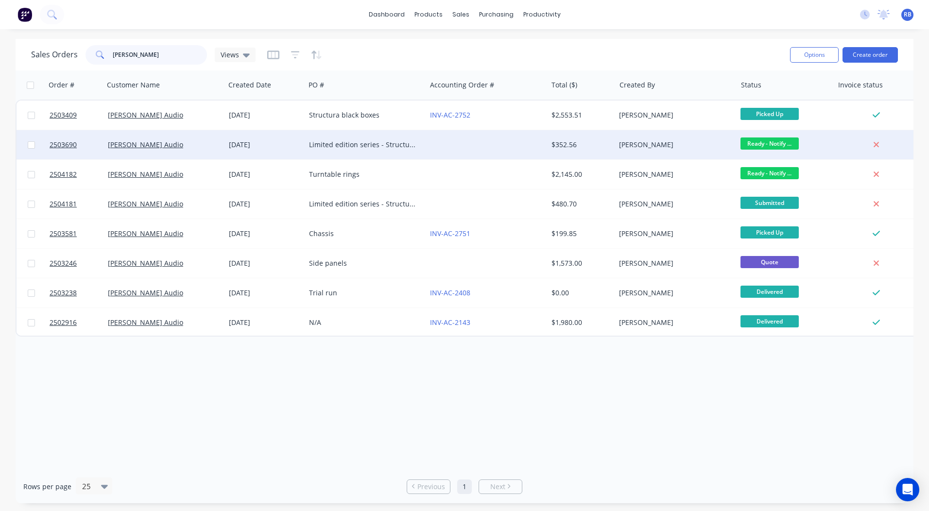
type input "[PERSON_NAME]"
click at [744, 145] on span "Ready - Notify ..." at bounding box center [770, 144] width 58 height 12
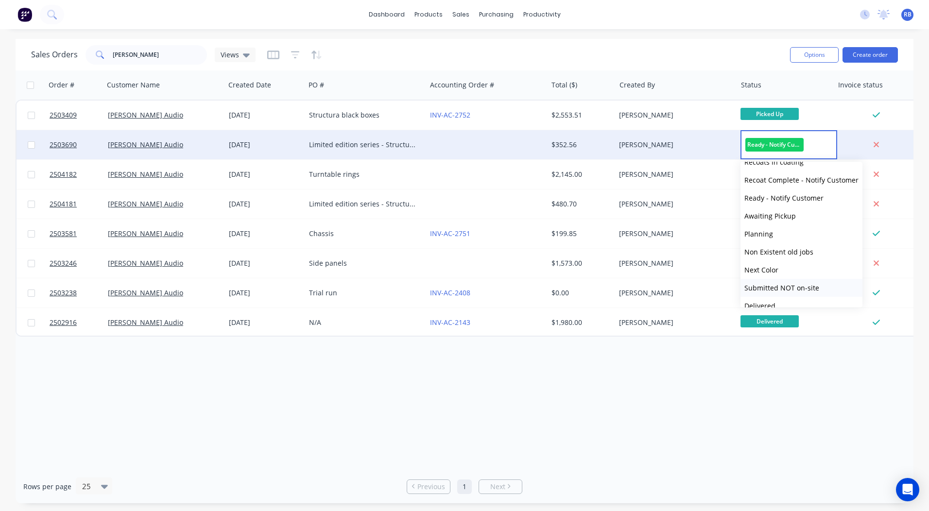
scroll to position [402, 0]
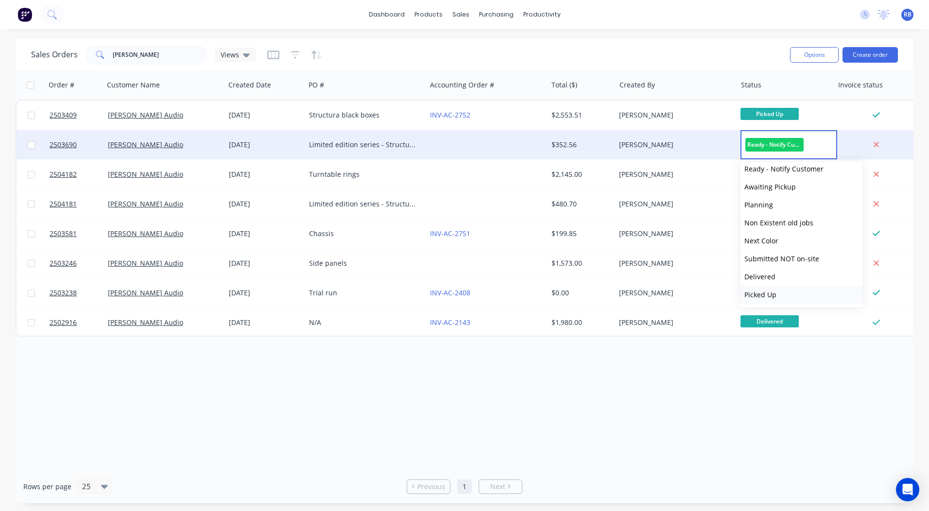
click at [767, 295] on span "Picked Up" at bounding box center [761, 294] width 32 height 9
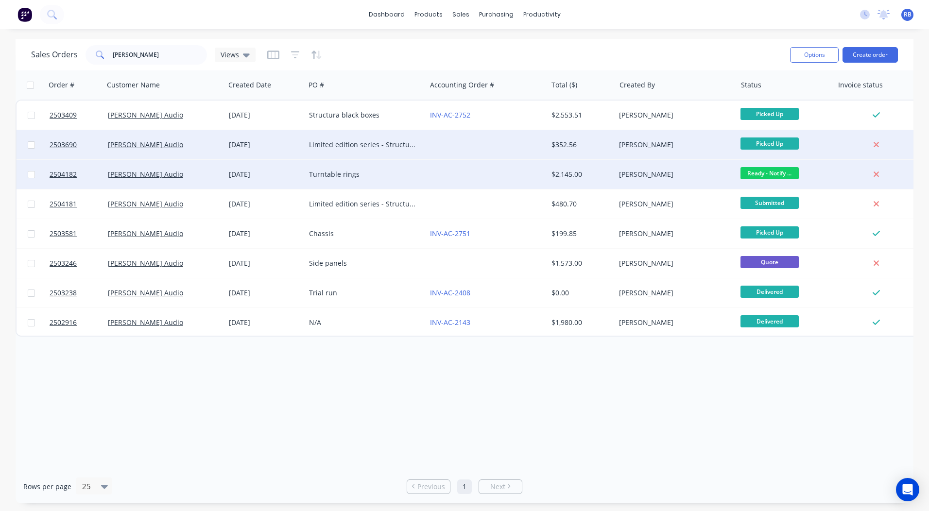
click at [775, 172] on span "Ready - Notify ..." at bounding box center [770, 173] width 58 height 12
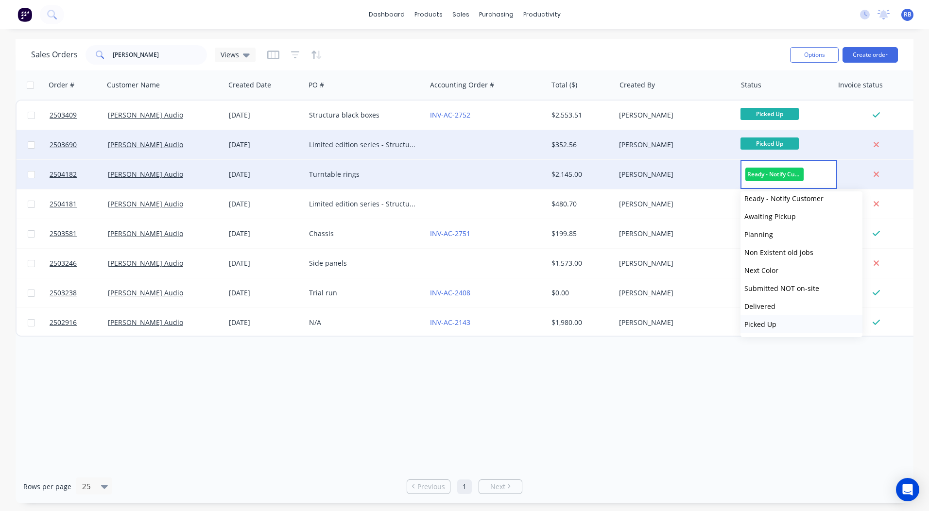
click at [780, 324] on button "Picked Up" at bounding box center [802, 324] width 122 height 18
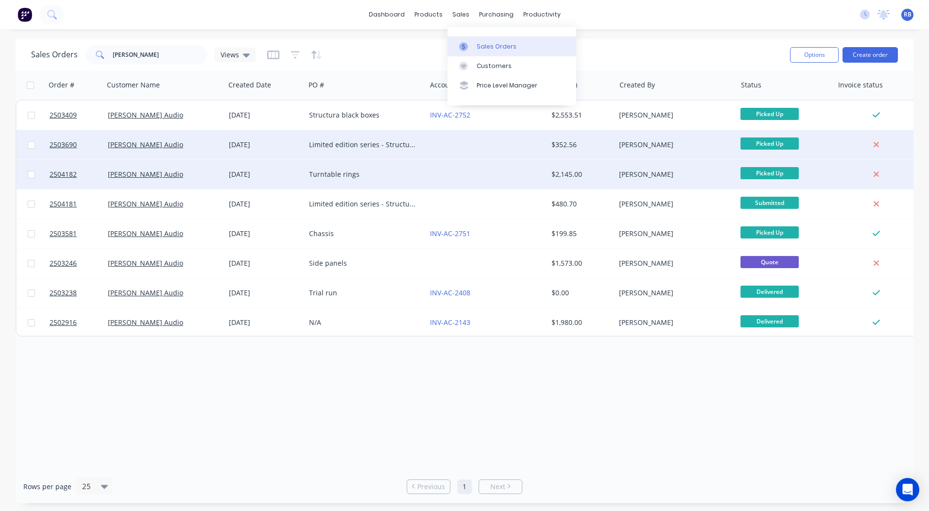
click at [470, 37] on link "Sales Orders" at bounding box center [512, 45] width 129 height 19
click at [378, 12] on link "dashboard" at bounding box center [387, 14] width 46 height 15
